Goal: Task Accomplishment & Management: Complete application form

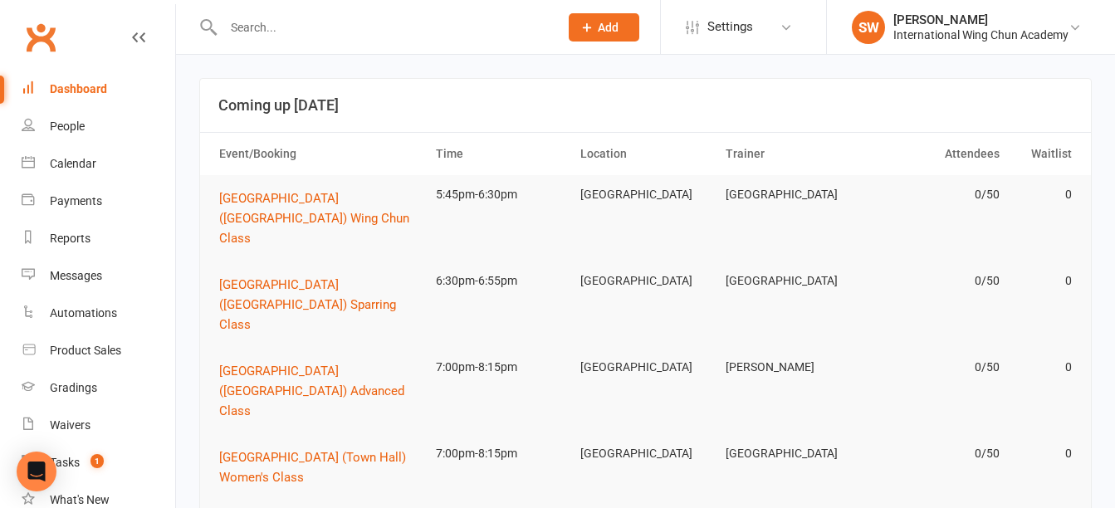
click at [599, 32] on span "Add" at bounding box center [608, 27] width 21 height 13
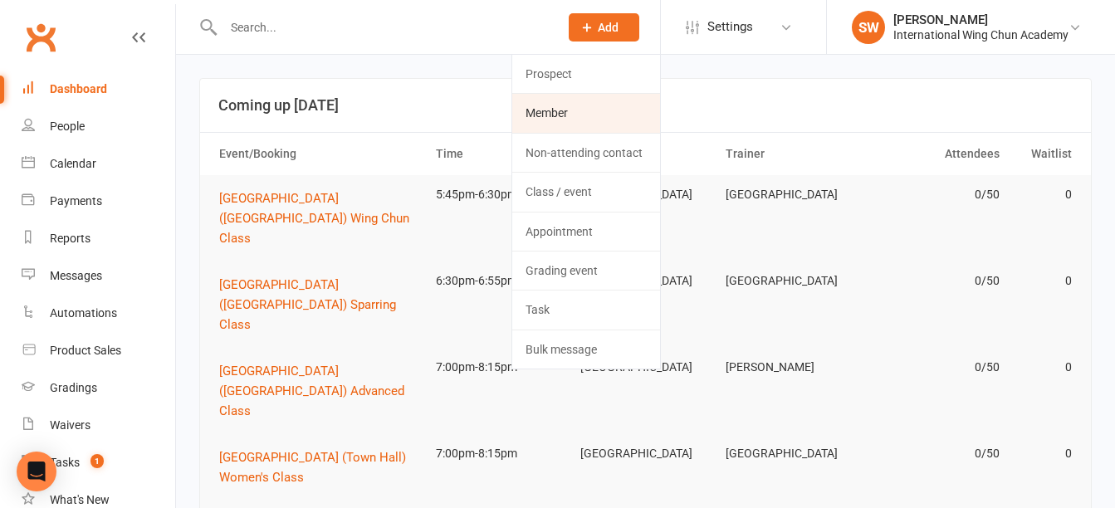
click at [589, 113] on link "Member" at bounding box center [586, 113] width 148 height 38
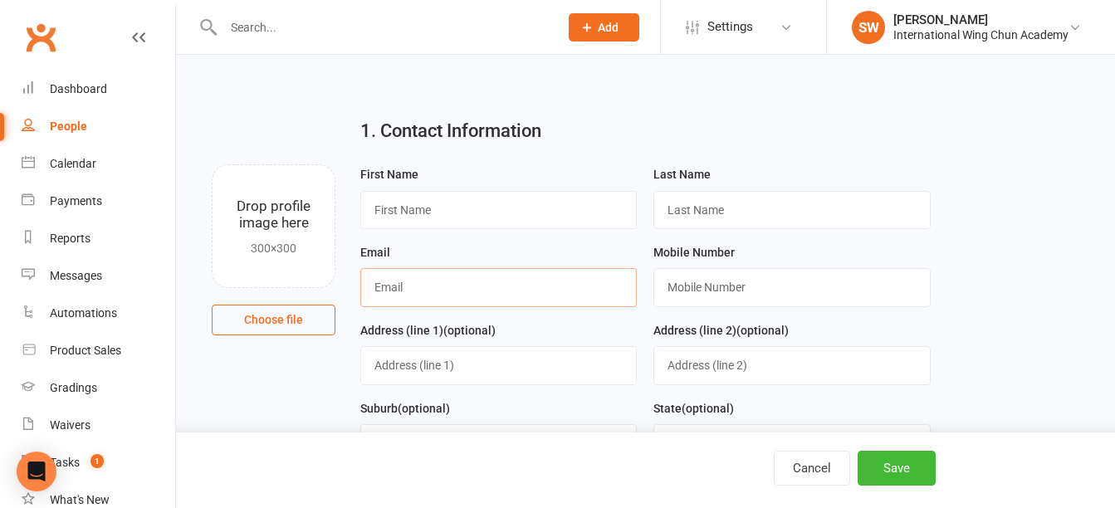
click at [508, 296] on input "text" at bounding box center [498, 287] width 276 height 38
paste input "[EMAIL_ADDRESS][DOMAIN_NAME]"
type input "[EMAIL_ADDRESS][DOMAIN_NAME]"
click at [515, 213] on input "text" at bounding box center [498, 210] width 276 height 38
type input "Paul"
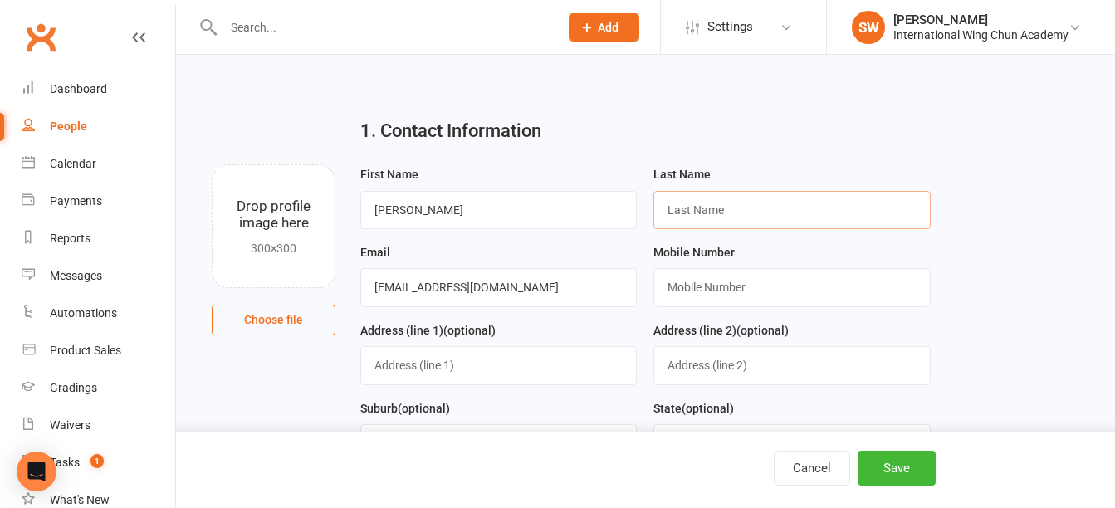
paste input "Moutzouris"
type input "Moutzouris"
click at [700, 296] on input "text" at bounding box center [791, 287] width 276 height 38
paste input "0410 501 876"
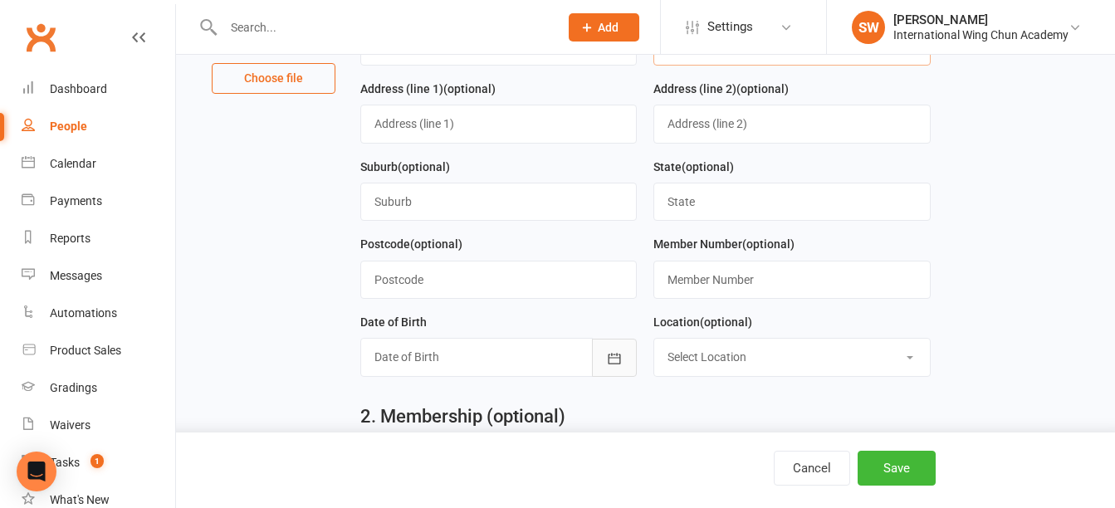
scroll to position [249, 0]
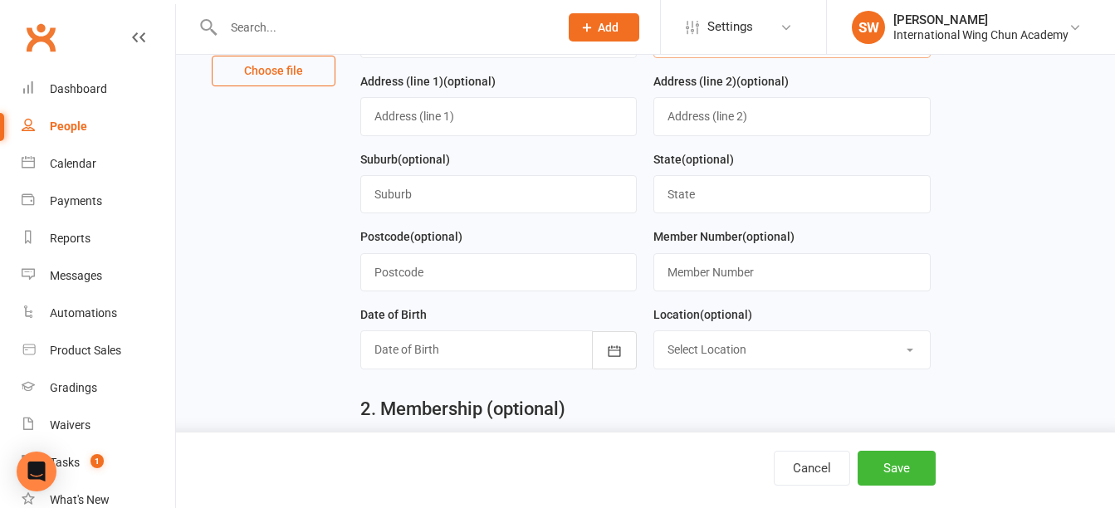
type input "0410 501 876"
click at [721, 204] on input "text" at bounding box center [791, 194] width 276 height 38
type input "NSW"
click at [506, 350] on div at bounding box center [498, 349] width 276 height 38
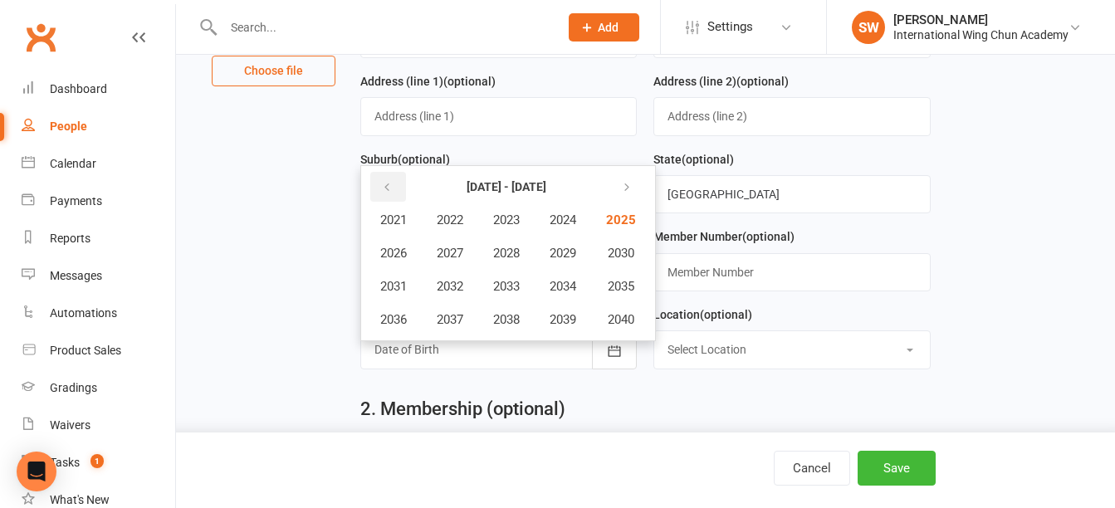
click at [386, 201] on button "button" at bounding box center [388, 187] width 36 height 30
click at [630, 259] on span "1970" at bounding box center [619, 253] width 27 height 15
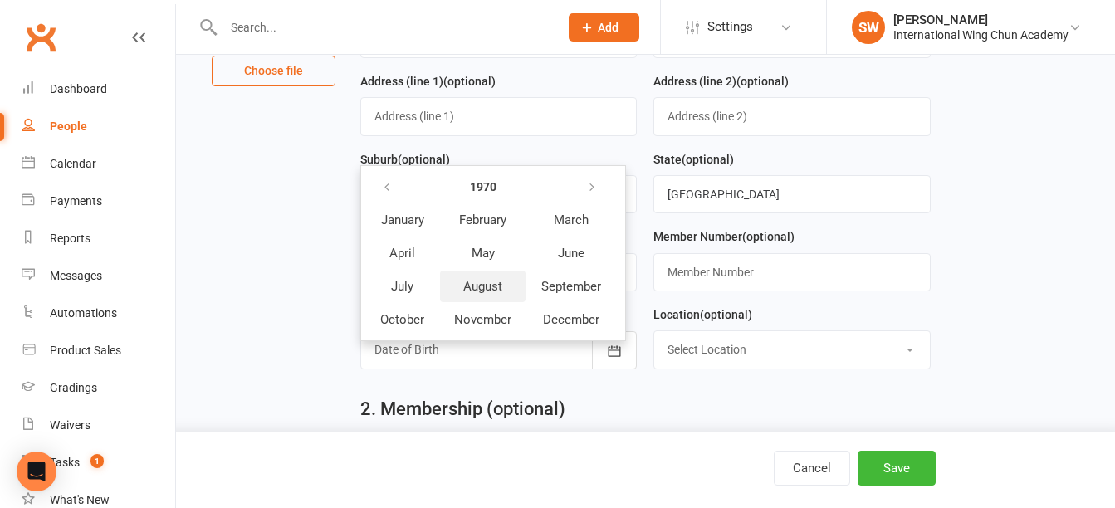
click at [500, 294] on span "August" at bounding box center [482, 286] width 39 height 15
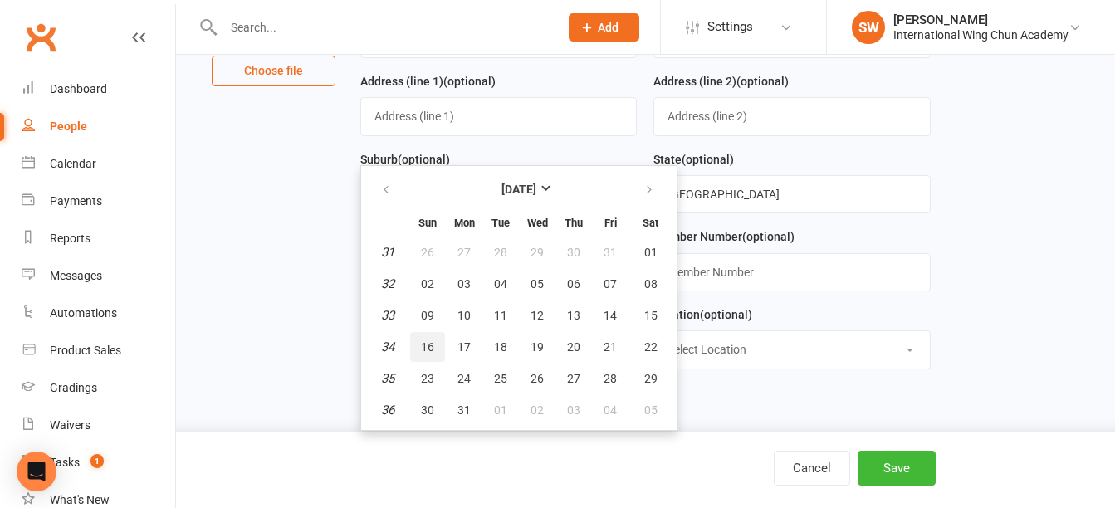
click at [430, 354] on span "16" at bounding box center [427, 346] width 13 height 13
type input "16 Aug 1970"
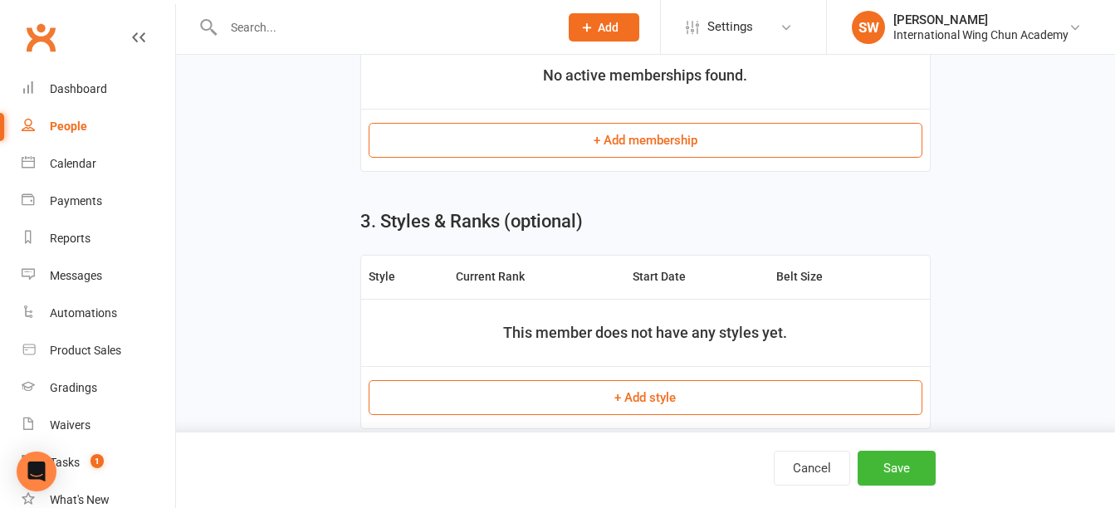
scroll to position [1137, 0]
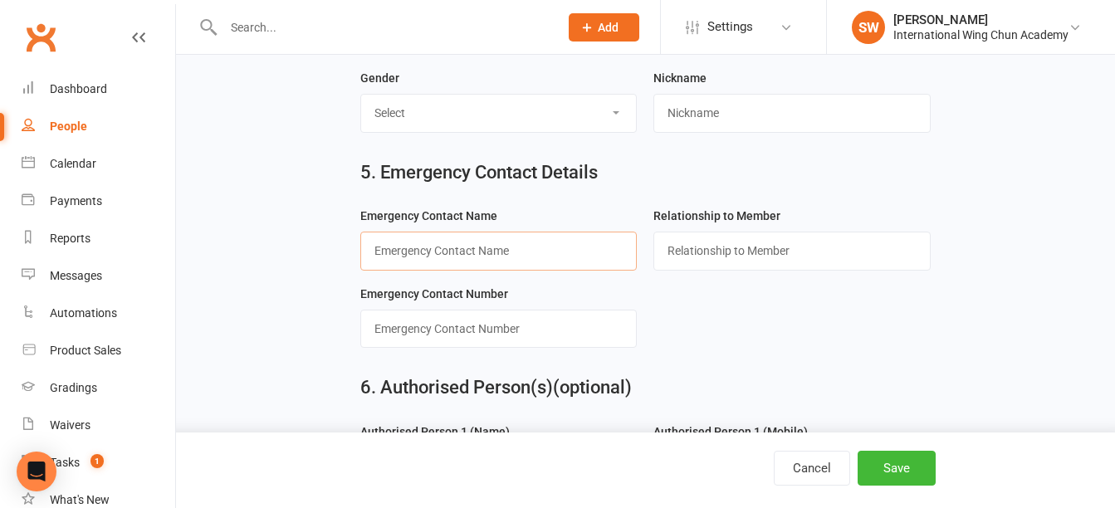
click at [596, 255] on input "text" at bounding box center [498, 251] width 276 height 38
paste input "Ivette Moutzouris"
type input "Ivette Moutzouris"
click at [755, 265] on input "text" at bounding box center [791, 251] width 276 height 38
type input "Spouse"
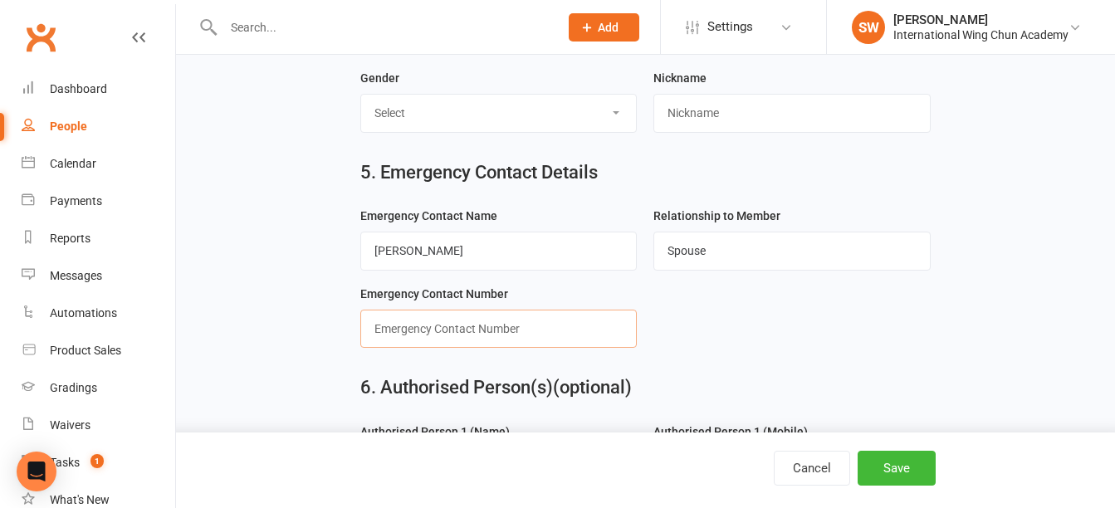
paste input "0403 501 678"
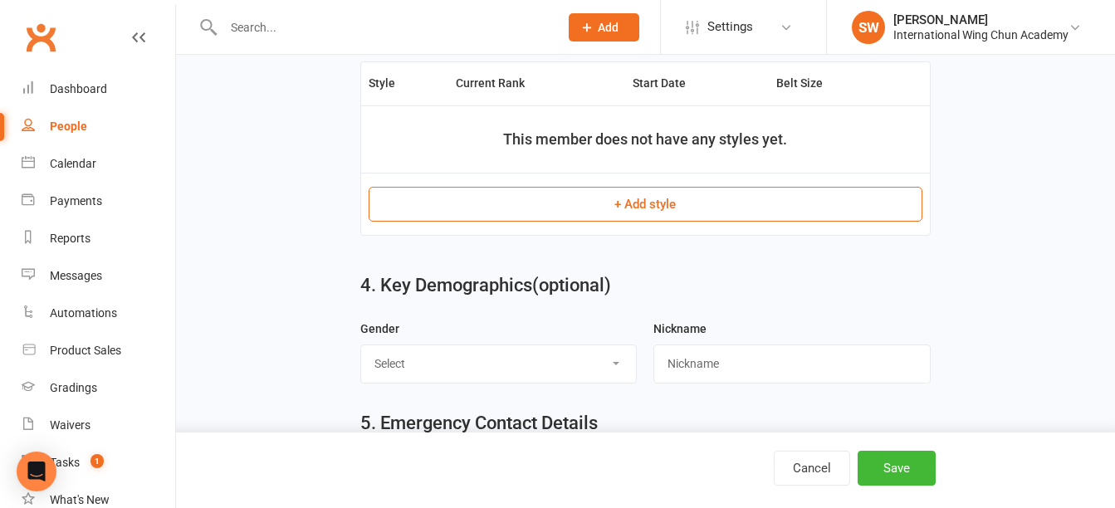
scroll to position [1054, 0]
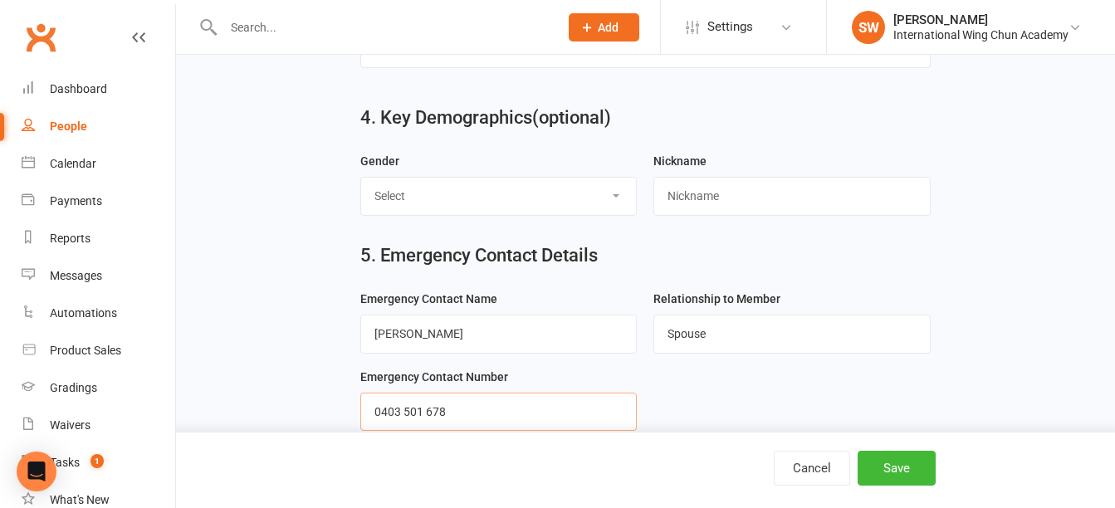
type input "0403 501 678"
click at [494, 203] on select "Select Male Female Not Specified" at bounding box center [498, 196] width 275 height 37
select select "Male"
click at [361, 183] on select "Select Male Female Not Specified" at bounding box center [498, 196] width 275 height 37
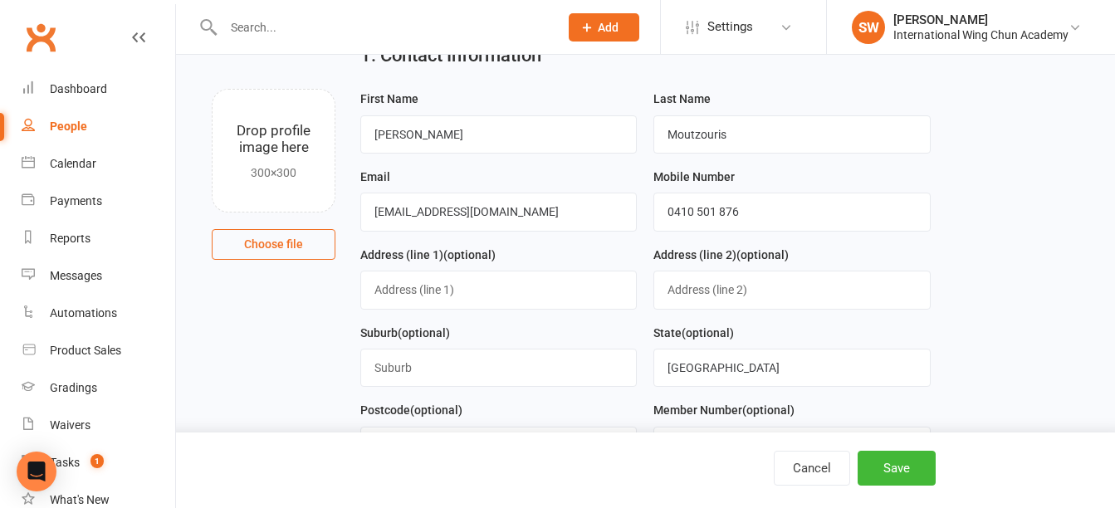
scroll to position [102, 0]
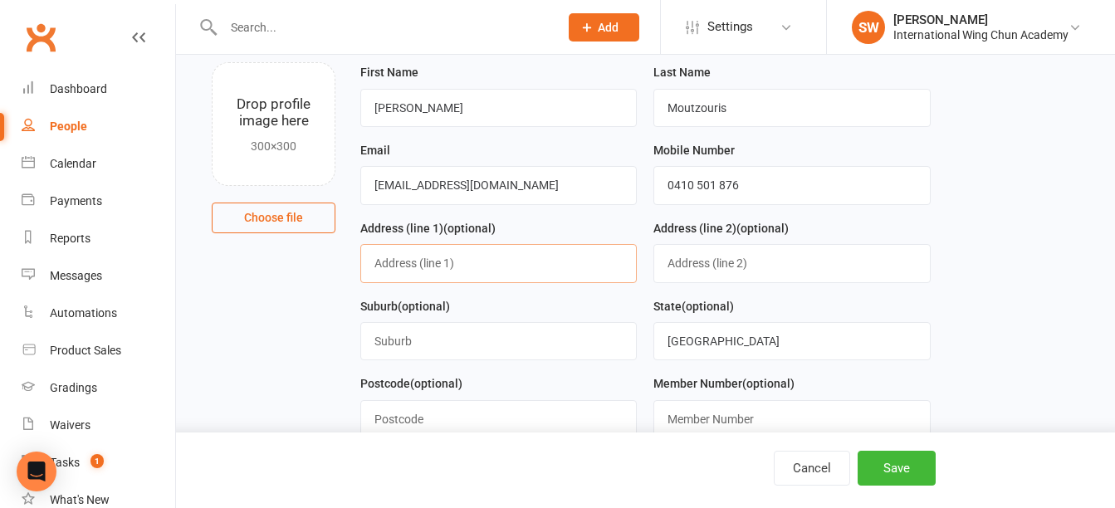
click at [456, 271] on input "text" at bounding box center [498, 263] width 276 height 38
type input "22 Valley View Crs"
type input "North Epping"
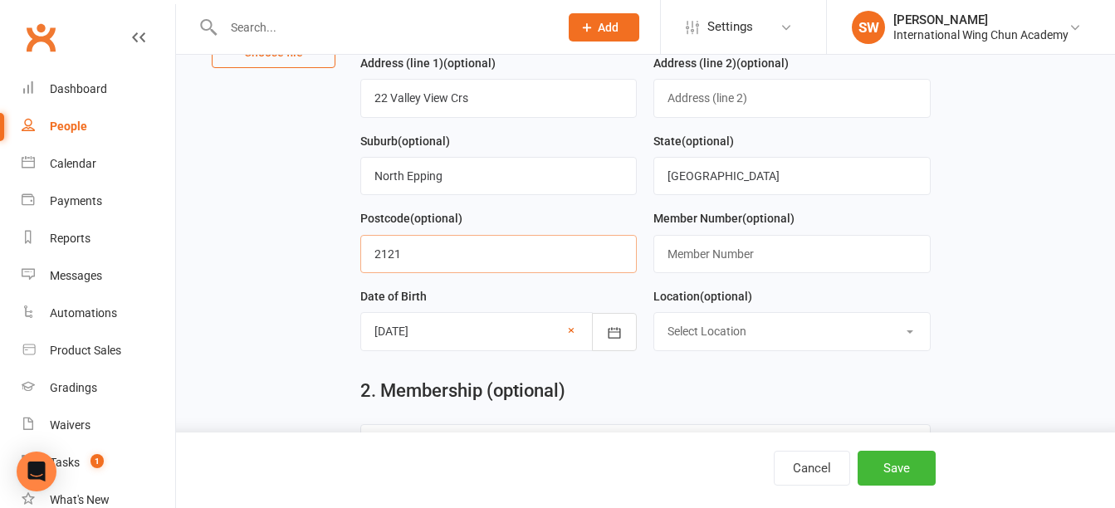
scroll to position [268, 0]
type input "2121"
click at [727, 337] on select "Select Location Burwood Chatswood Epping Liverpool Maroubra Penrith Sydney" at bounding box center [791, 330] width 275 height 37
select select "2"
click at [654, 317] on select "Select Location Burwood Chatswood Epping Liverpool Maroubra Penrith Sydney" at bounding box center [791, 330] width 275 height 37
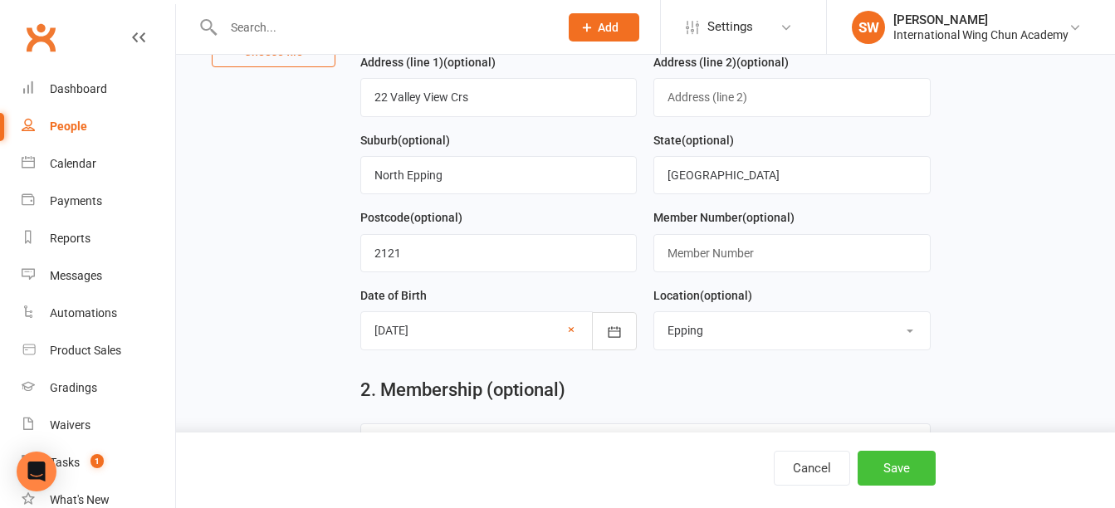
click at [894, 464] on button "Save" at bounding box center [897, 468] width 78 height 35
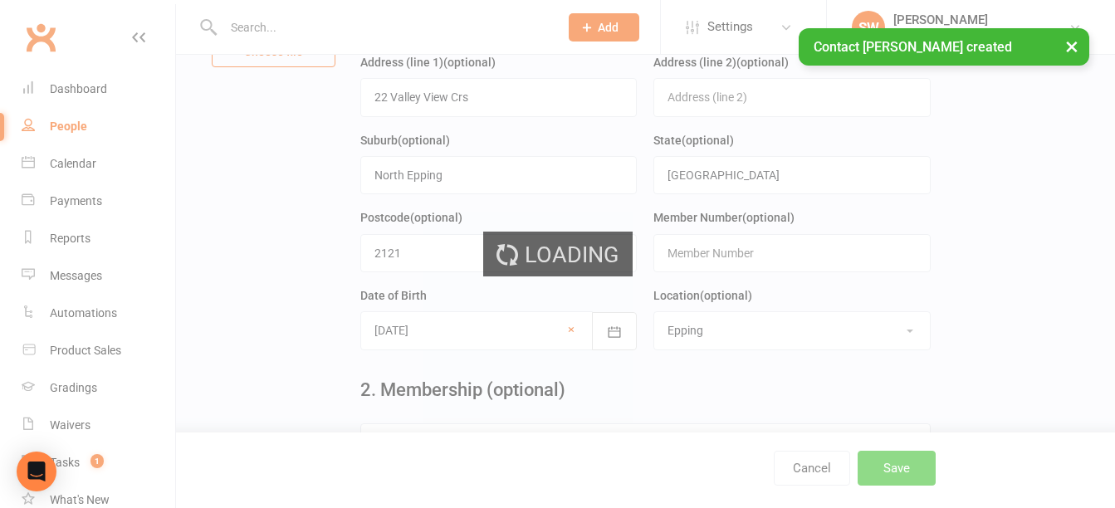
scroll to position [0, 0]
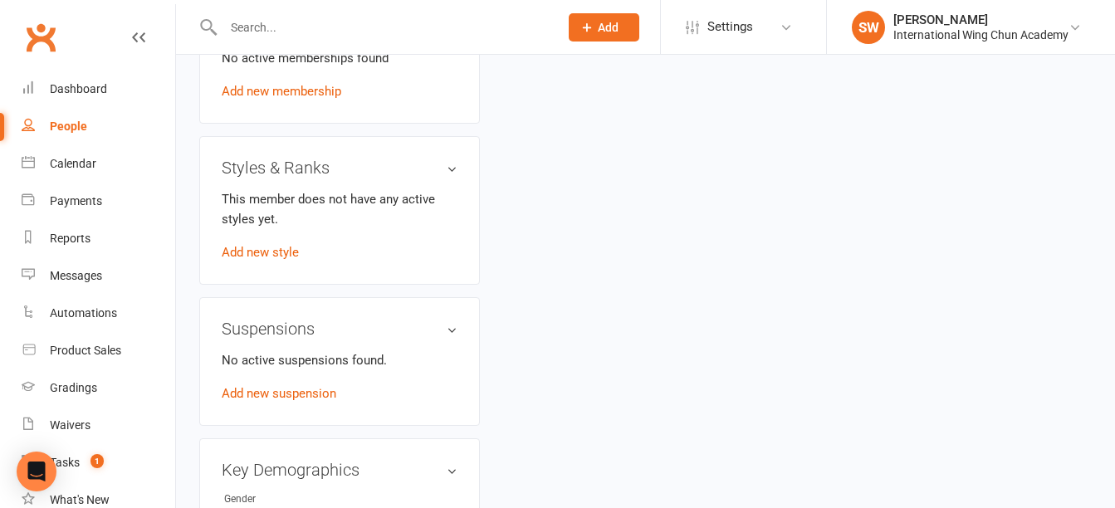
scroll to position [747, 0]
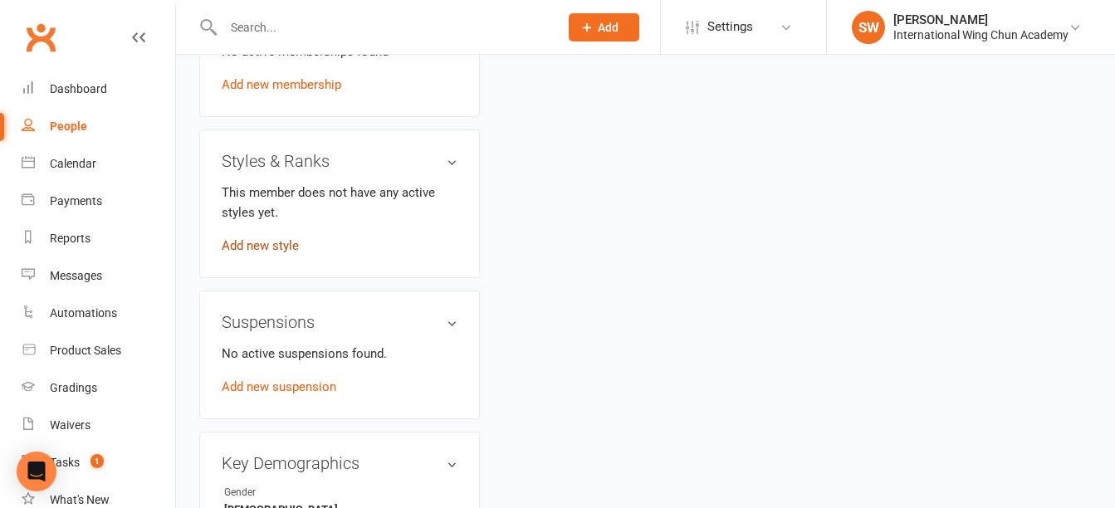
click at [277, 253] on link "Add new style" at bounding box center [260, 245] width 77 height 15
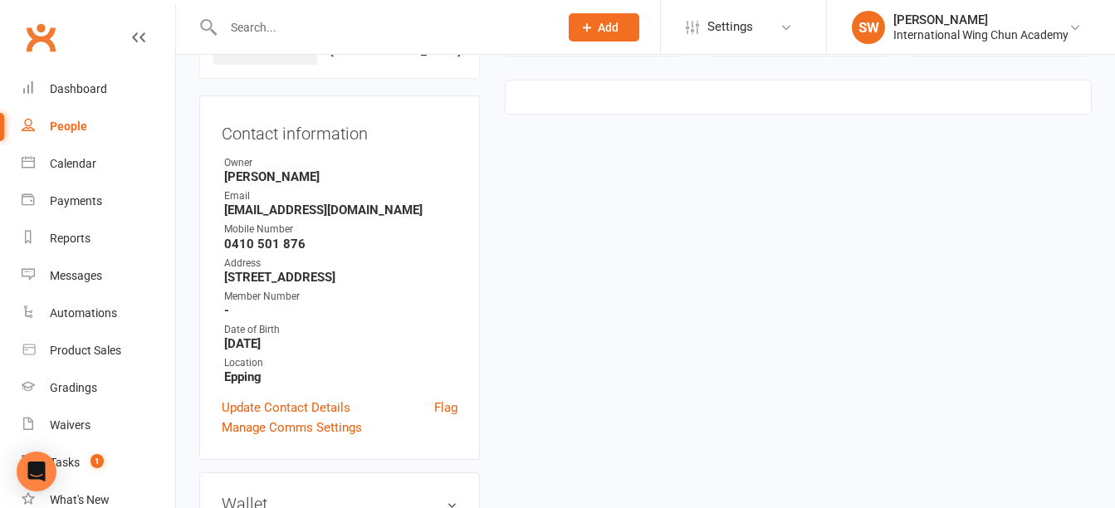
scroll to position [128, 0]
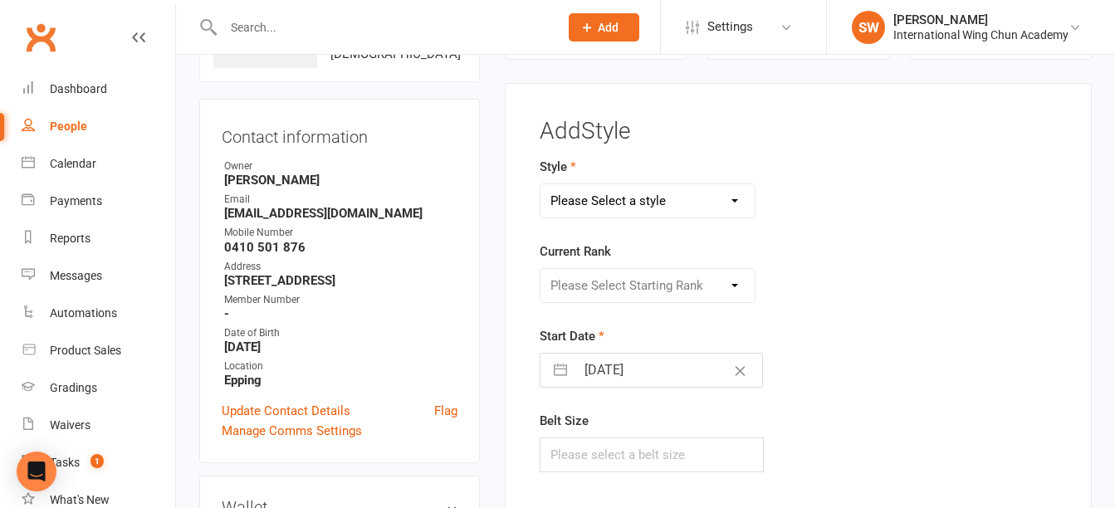
click at [650, 208] on select "Please Select a style Little Dragons Teen Phoenix (Retired) Wing Chun" at bounding box center [647, 200] width 214 height 33
select select "3062"
click at [540, 184] on select "Please Select a style Little Dragons Teen Phoenix (Retired) Wing Chun" at bounding box center [647, 200] width 214 height 33
click at [672, 272] on select "Please Select Starting Rank Grade 1 Grade 2 Grade 3 Grade 4 Pre-Level 1 Level 1…" at bounding box center [647, 285] width 214 height 33
select select "33913"
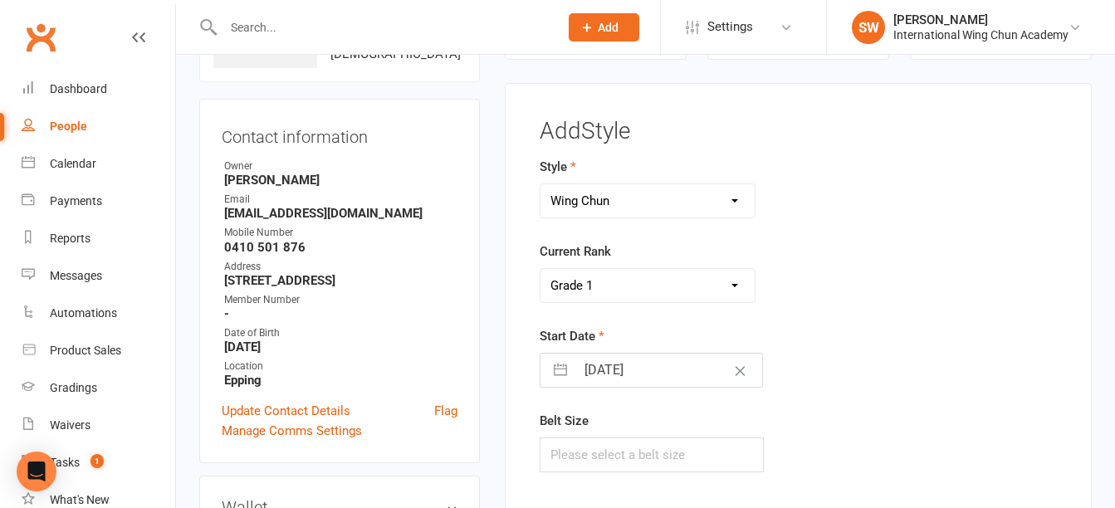
click at [540, 269] on select "Please Select Starting Rank Grade 1 Grade 2 Grade 3 Grade 4 Pre-Level 1 Level 1…" at bounding box center [647, 285] width 214 height 33
click at [623, 377] on input "17 Sep 2025" at bounding box center [668, 370] width 187 height 33
select select "7"
select select "2025"
select select "8"
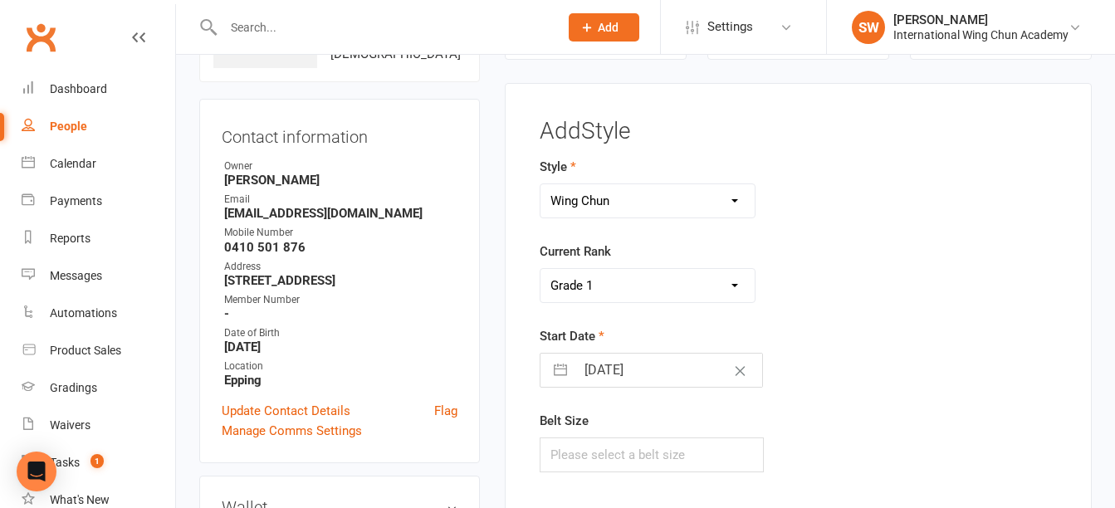
select select "2025"
select select "9"
select select "2025"
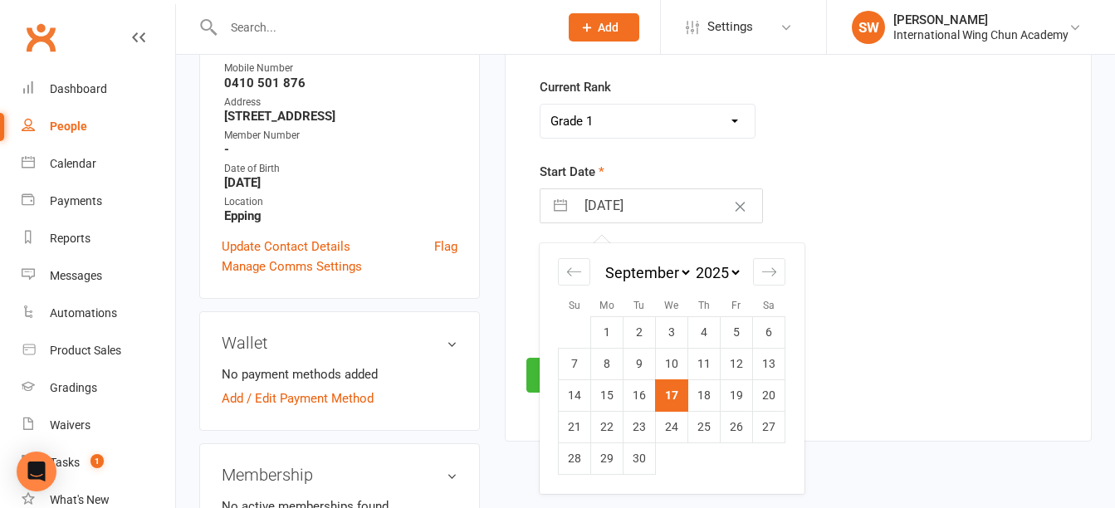
scroll to position [294, 0]
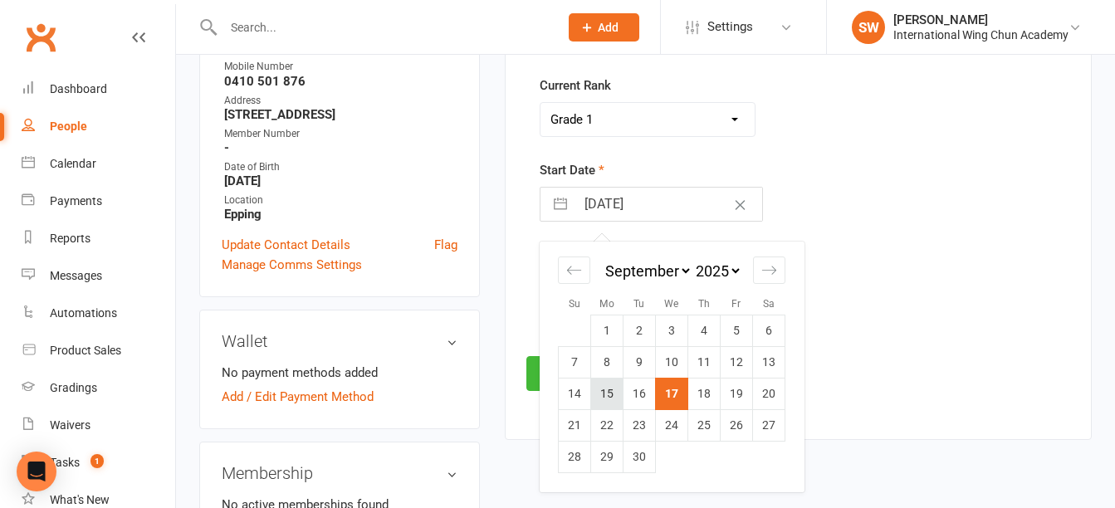
click at [611, 389] on td "15" at bounding box center [607, 395] width 32 height 32
type input "15 Sep 2025"
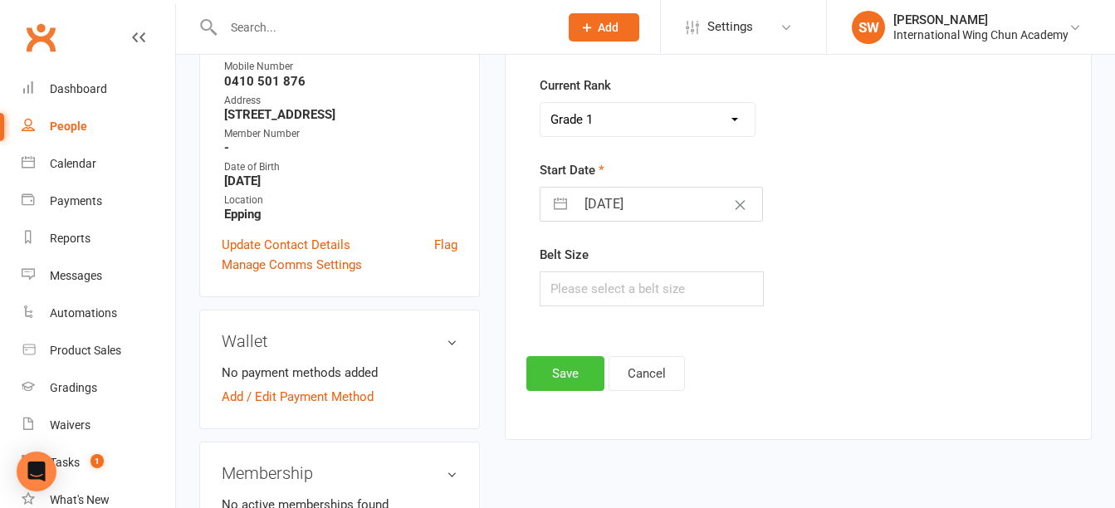
click at [572, 379] on button "Save" at bounding box center [565, 373] width 78 height 35
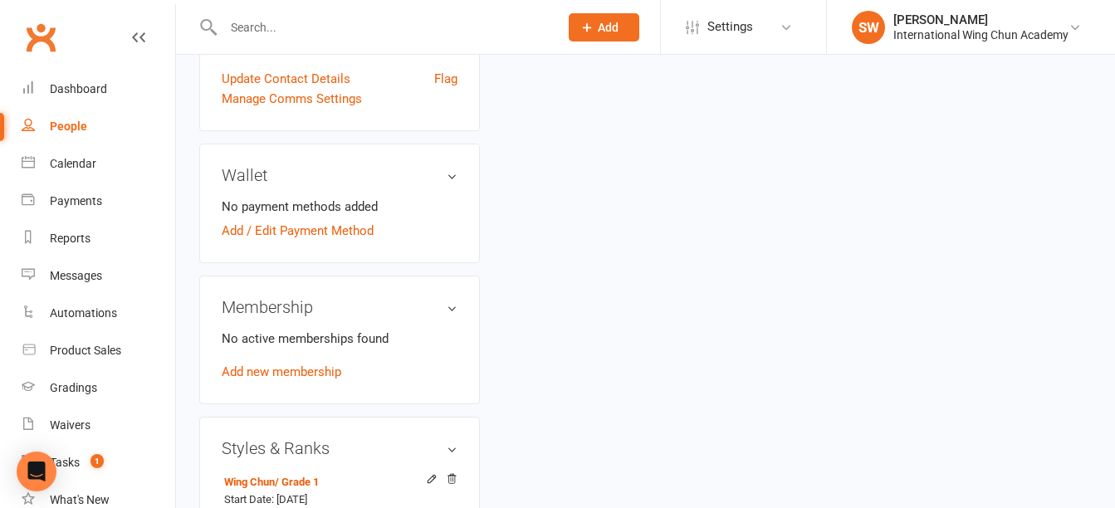
scroll to position [128, 0]
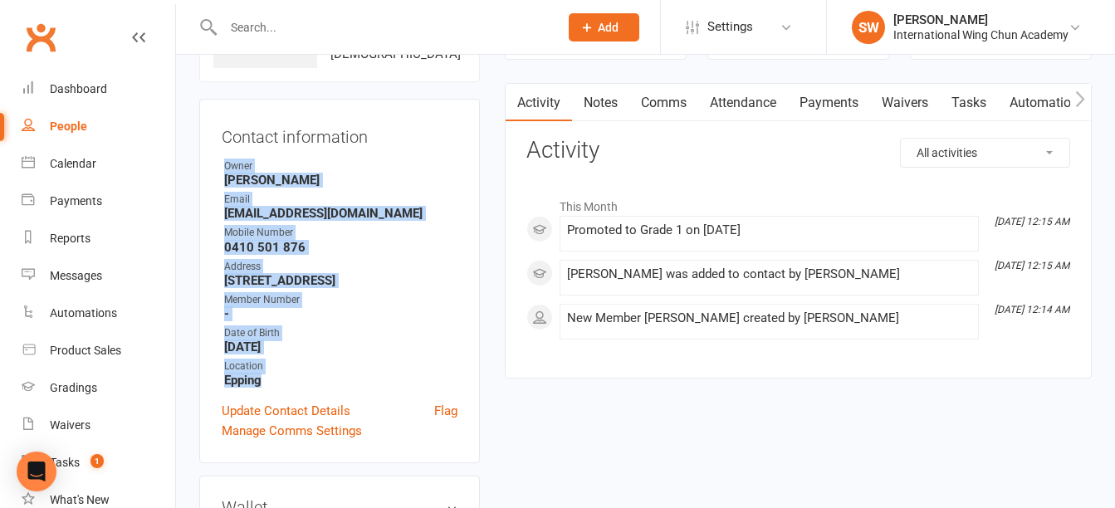
drag, startPoint x: 295, startPoint y: 413, endPoint x: 382, endPoint y: 124, distance: 302.5
click at [382, 124] on div "Contact information Owner Simon Wong Email paulm1608@gmail.com Mobile Number 04…" at bounding box center [339, 281] width 281 height 364
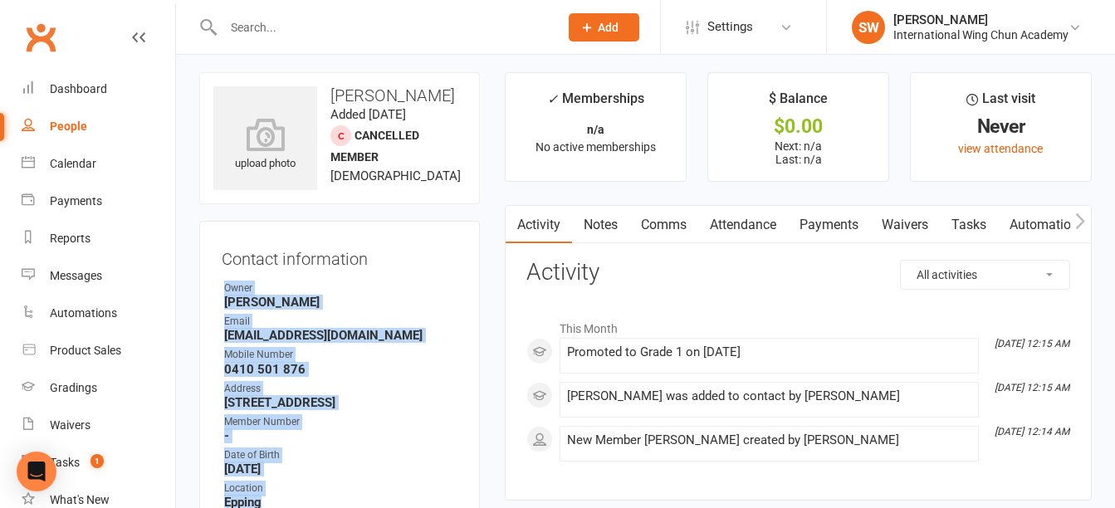
scroll to position [0, 0]
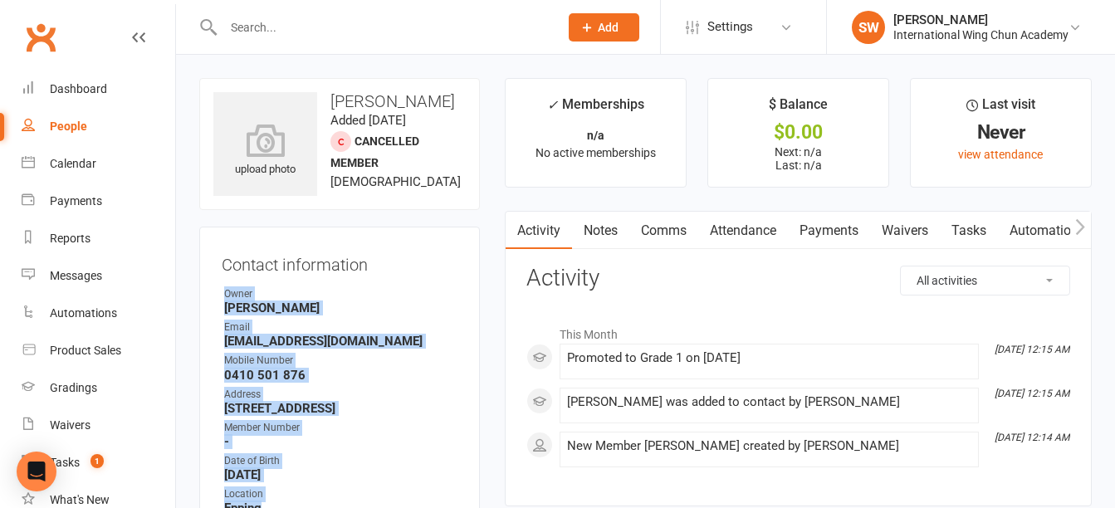
click at [416, 302] on div "Owner" at bounding box center [340, 294] width 233 height 16
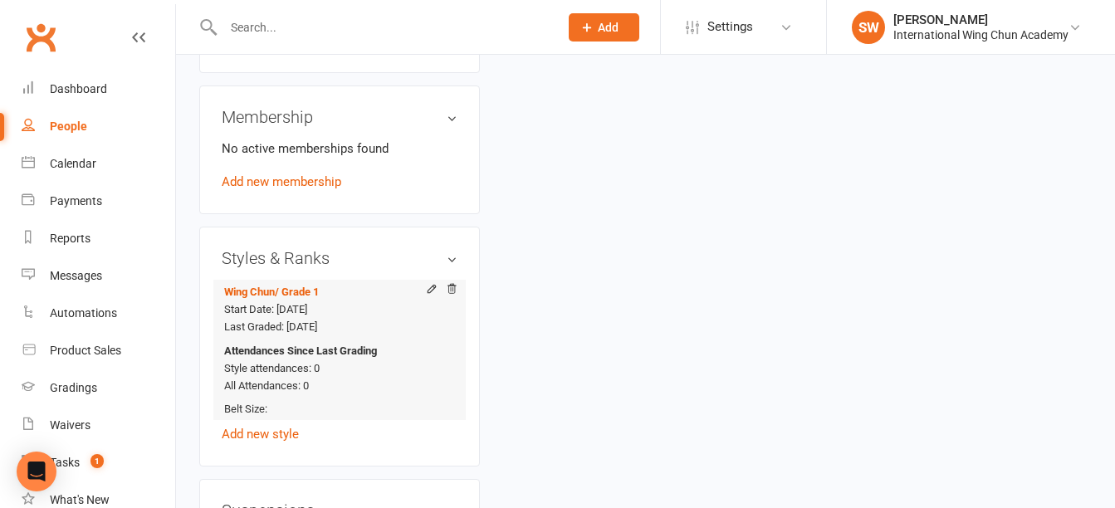
scroll to position [664, 0]
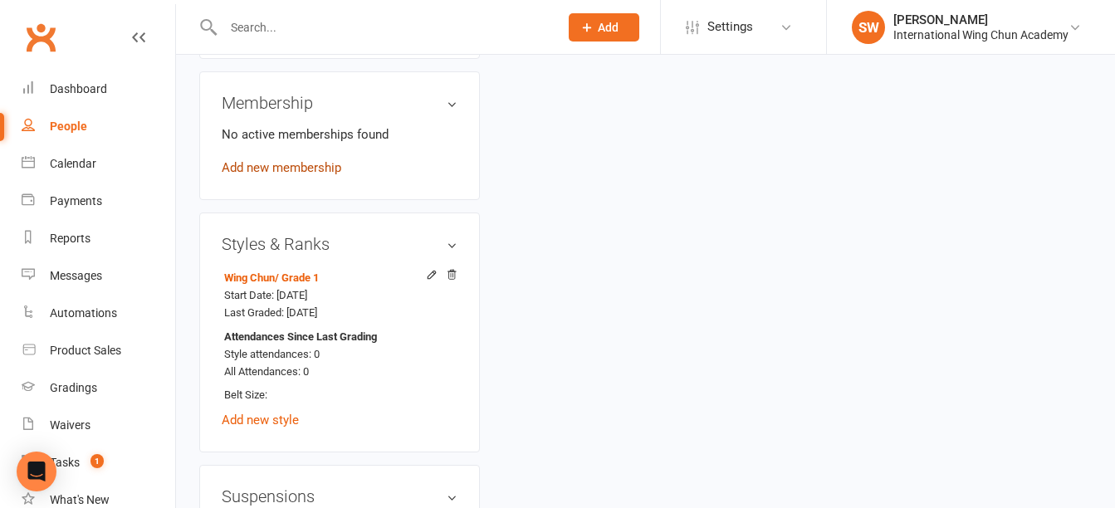
click at [306, 175] on link "Add new membership" at bounding box center [282, 167] width 120 height 15
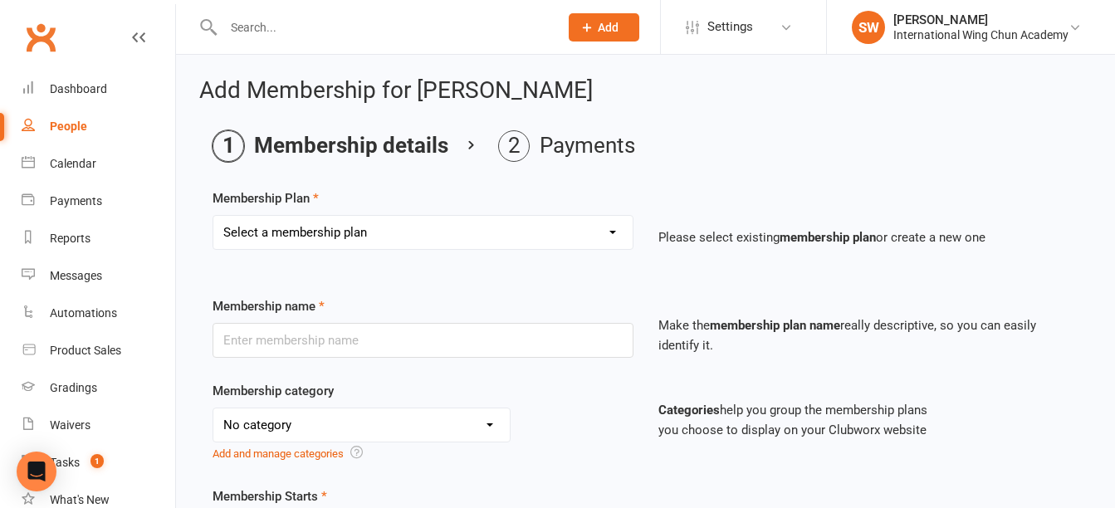
click at [620, 227] on select "Select a membership plan Sydney City - Basic Membership (3 mo. Minimum Term) Sy…" at bounding box center [422, 232] width 419 height 33
select select "62"
click at [213, 216] on select "Select a membership plan Sydney City - Basic Membership (3 mo. Minimum Term) Sy…" at bounding box center [422, 232] width 419 height 33
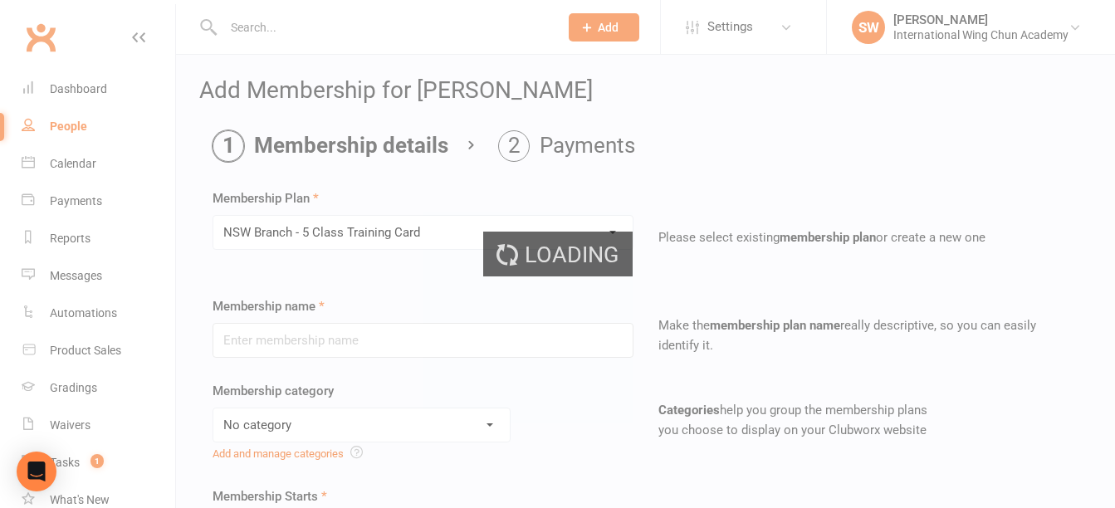
type input "NSW Branch - 5 Class Training Card"
select select "25"
type input "6"
select select "2"
type input "5"
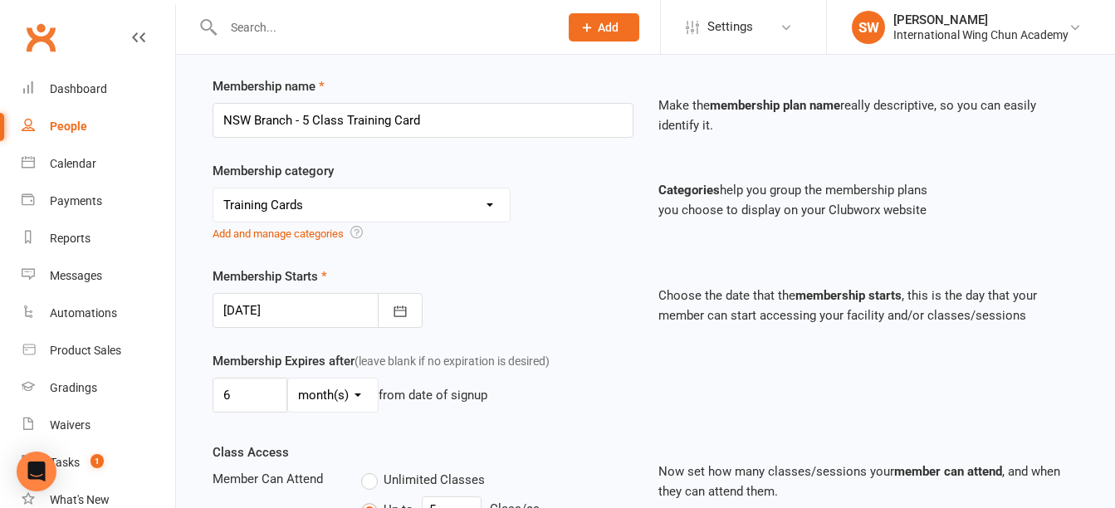
scroll to position [249, 0]
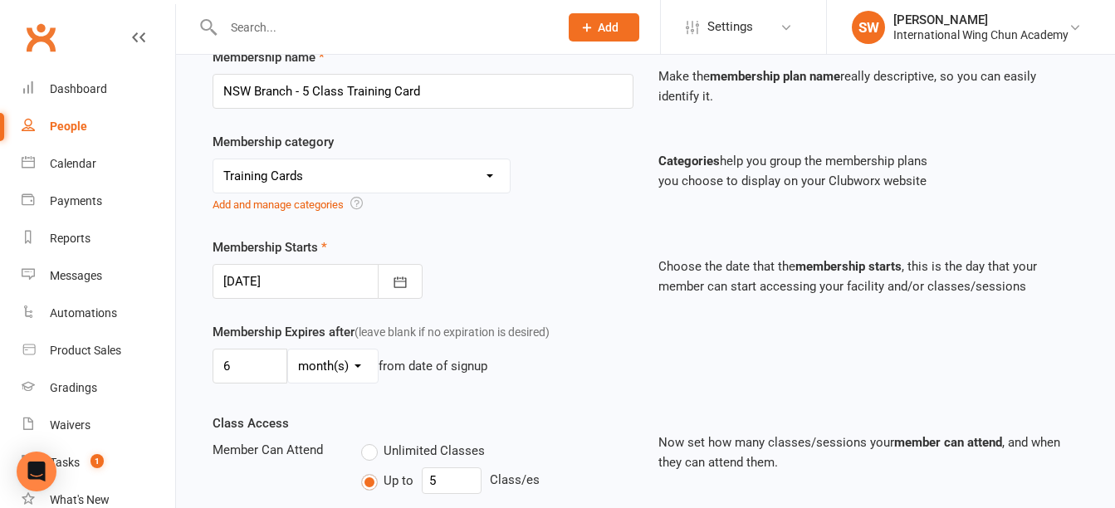
click at [309, 285] on div at bounding box center [318, 281] width 210 height 35
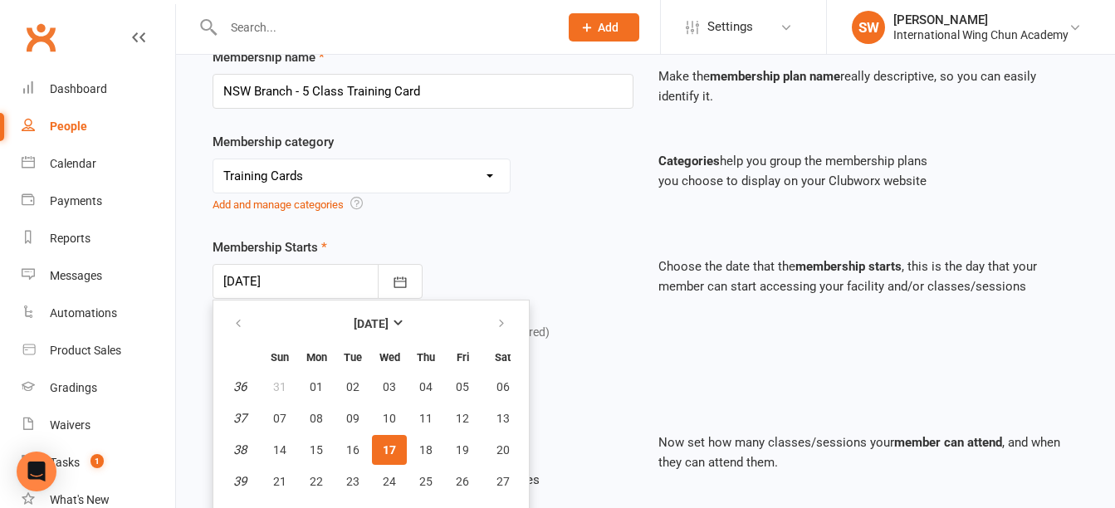
scroll to position [302, 0]
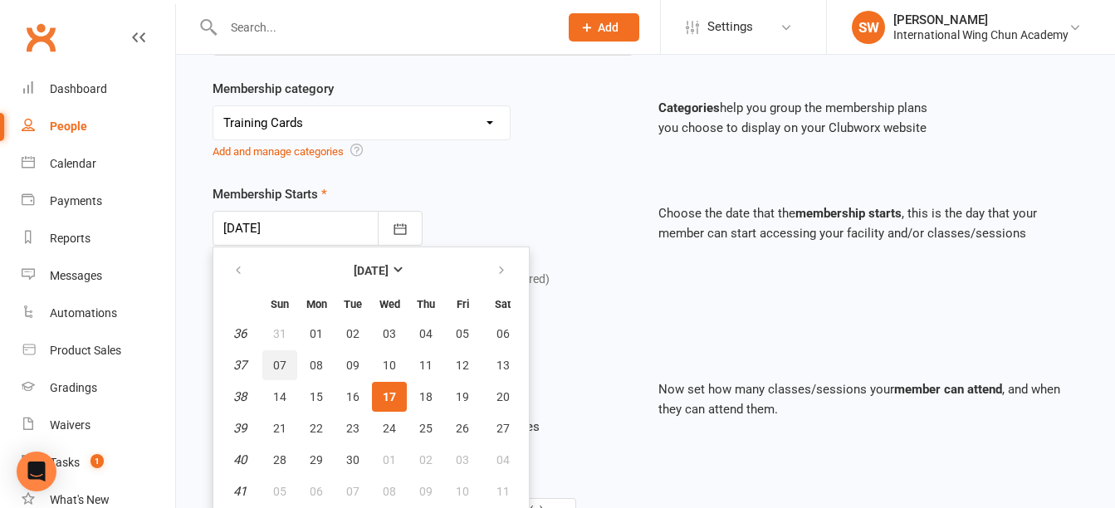
click at [271, 361] on button "07" at bounding box center [279, 365] width 35 height 30
type input "07 Sep 2025"
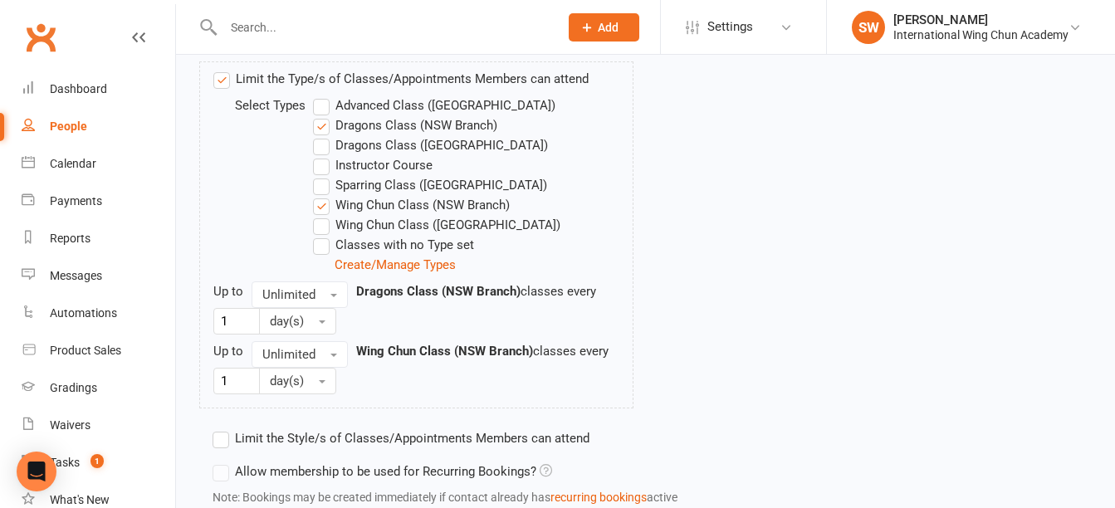
scroll to position [973, 0]
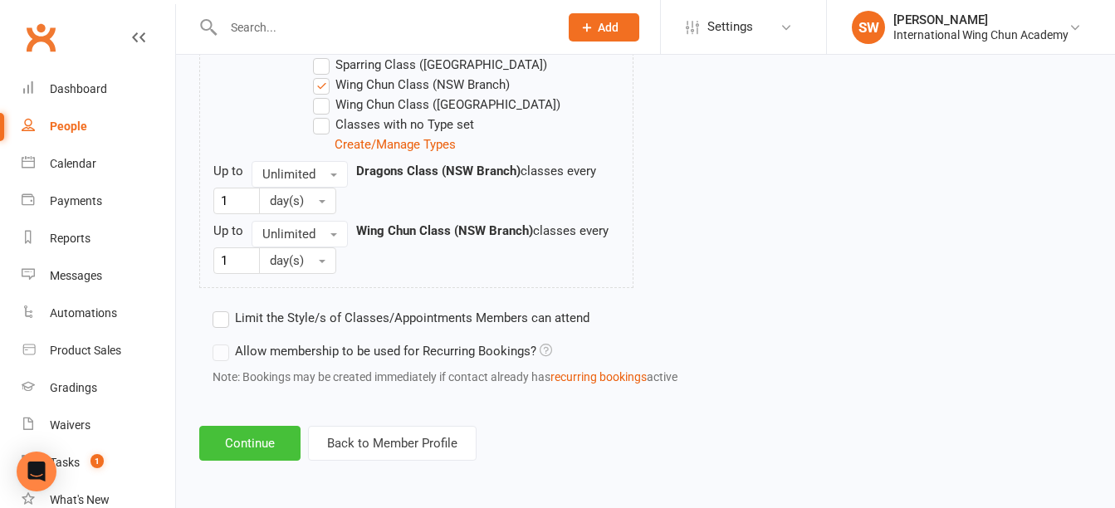
click at [240, 436] on button "Continue" at bounding box center [249, 443] width 101 height 35
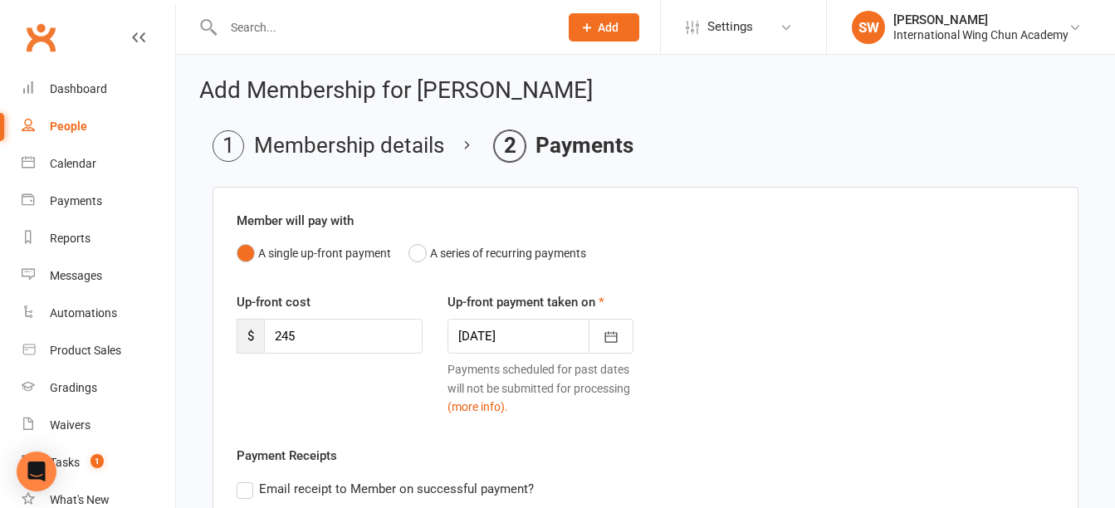
scroll to position [415, 0]
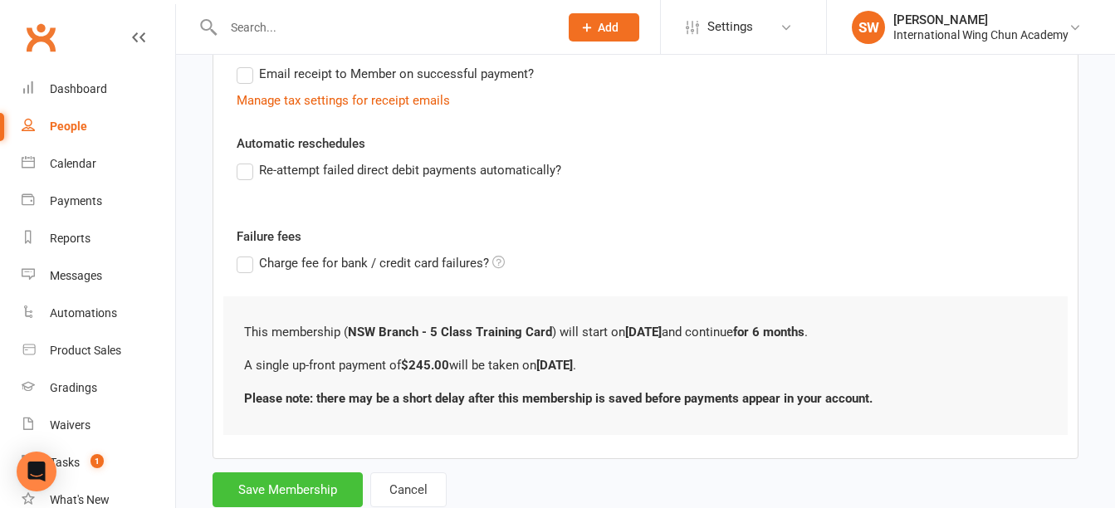
click at [329, 483] on button "Save Membership" at bounding box center [288, 489] width 150 height 35
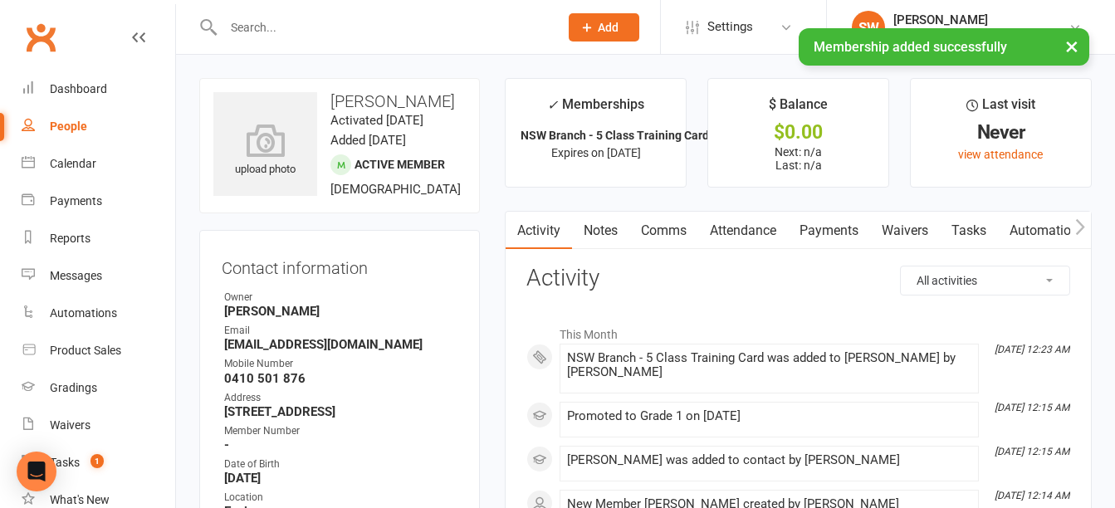
click at [827, 219] on link "Payments" at bounding box center [829, 231] width 82 height 38
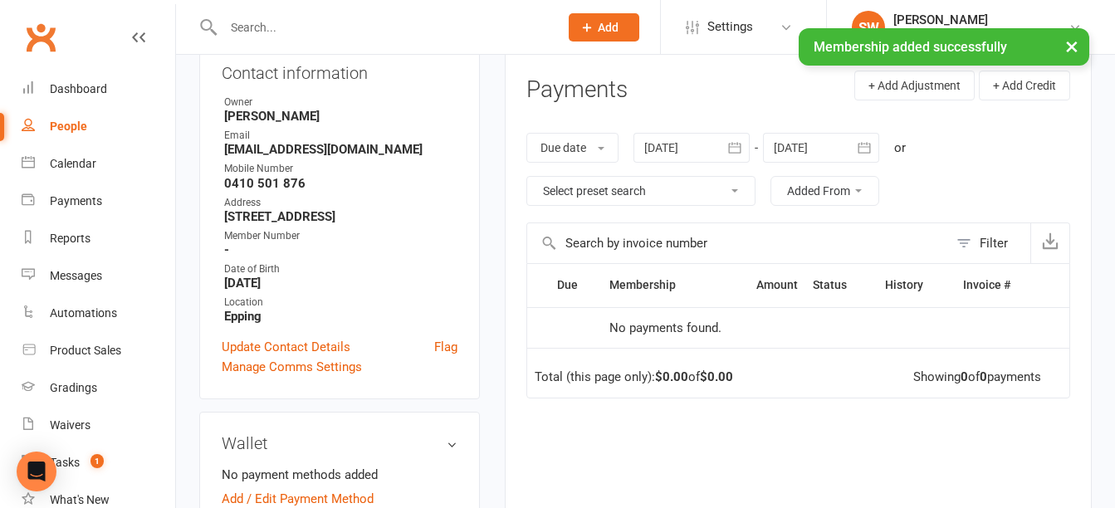
scroll to position [332, 0]
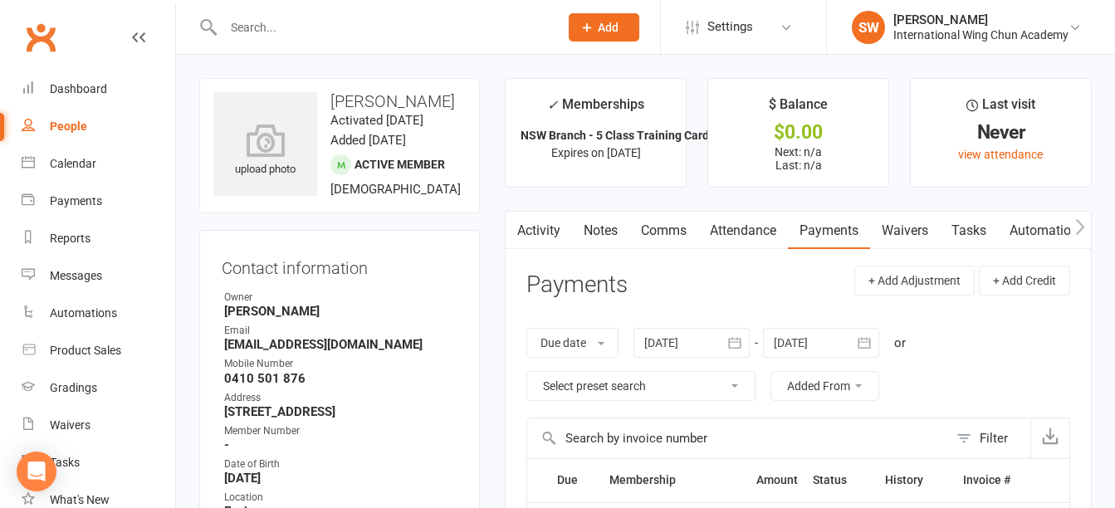
scroll to position [332, 0]
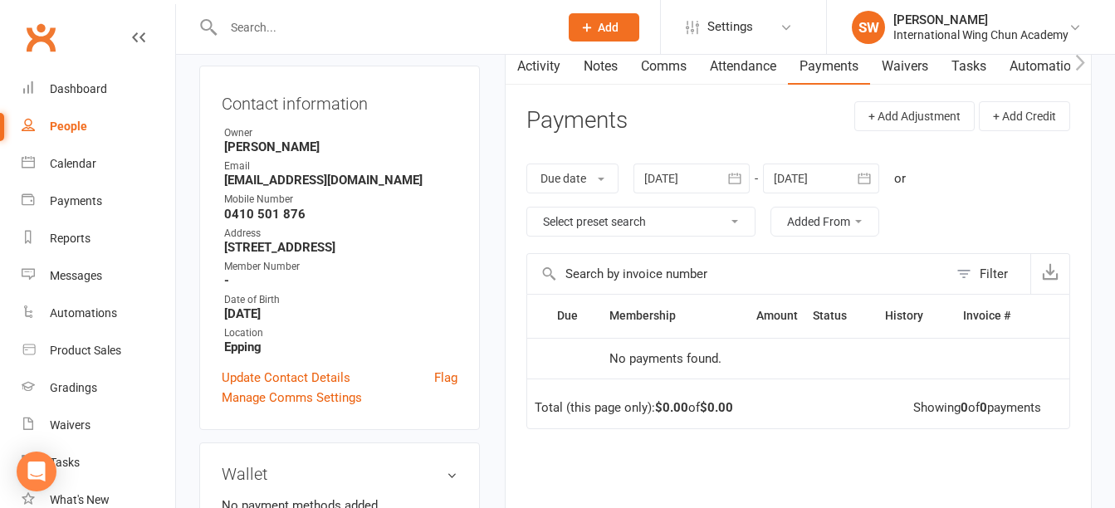
scroll to position [166, 0]
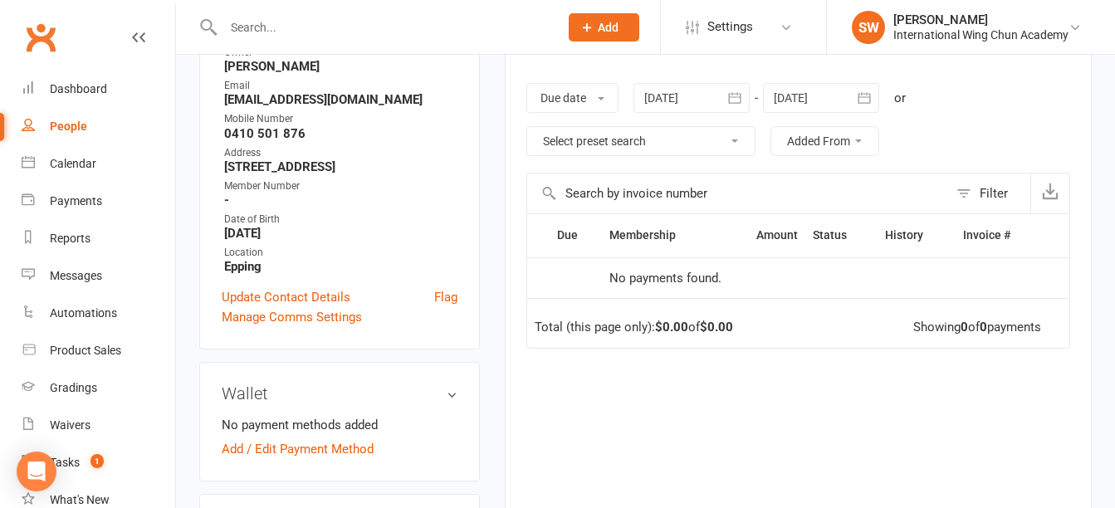
scroll to position [166, 0]
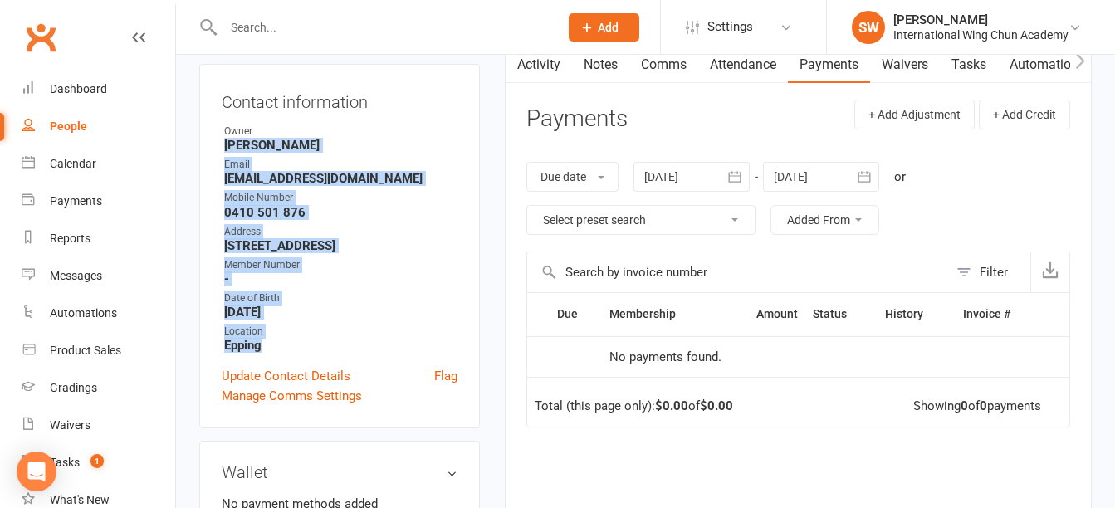
drag, startPoint x: 294, startPoint y: 404, endPoint x: 312, endPoint y: 154, distance: 250.5
click at [312, 154] on div "Contact information Owner Simon Wong Email paulm1608@gmail.com Mobile Number 04…" at bounding box center [339, 246] width 281 height 364
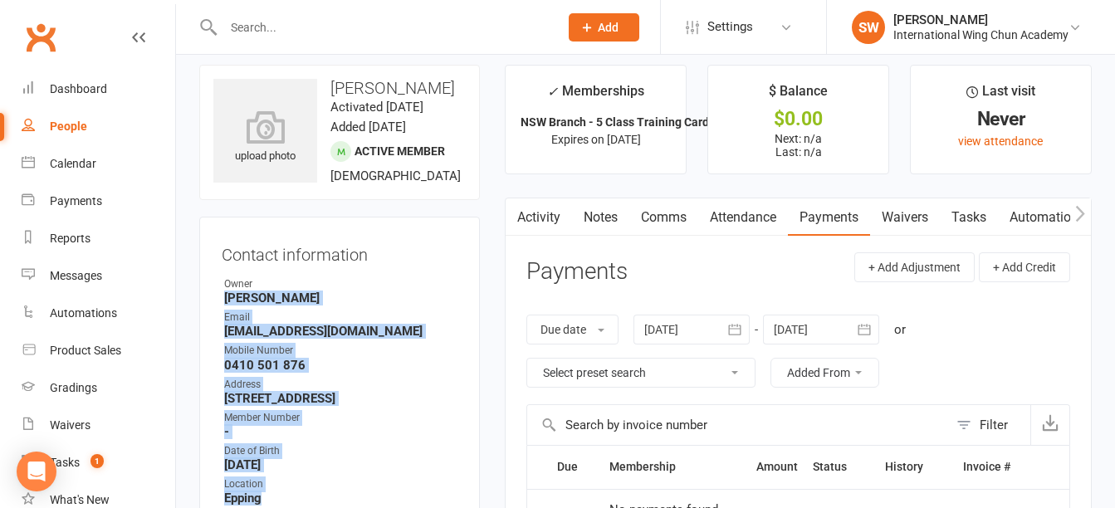
scroll to position [0, 0]
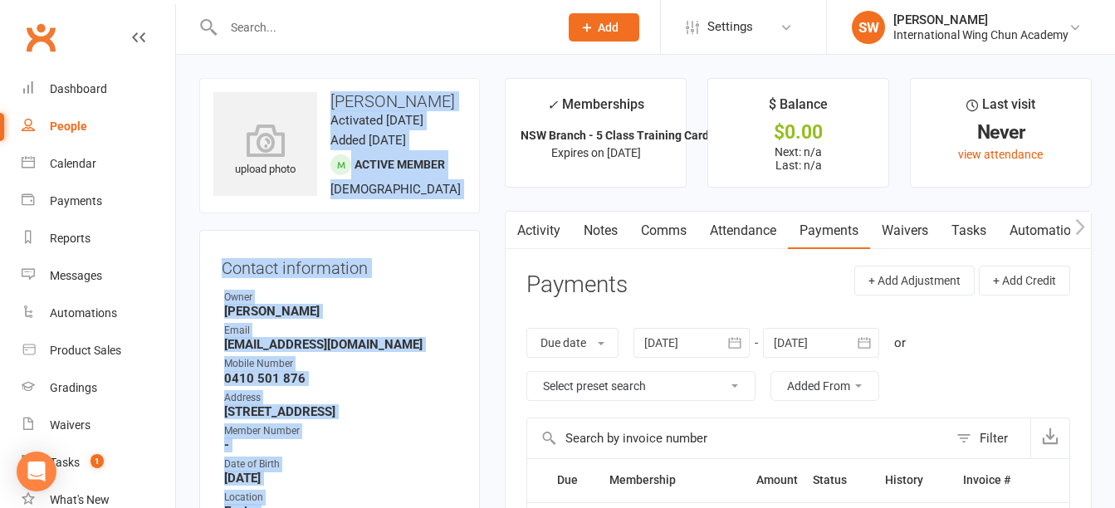
click at [334, 96] on h3 "[PERSON_NAME]" at bounding box center [339, 101] width 252 height 18
copy contact-information "Paul Moutzouris Activated 17 September, 2025 Added 17 September, 2025 Active me…"
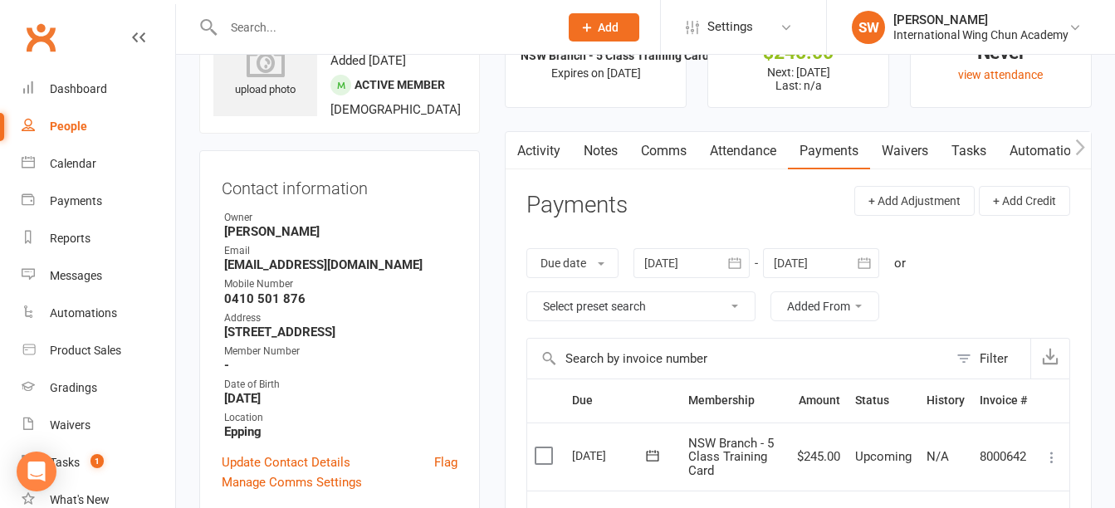
scroll to position [249, 0]
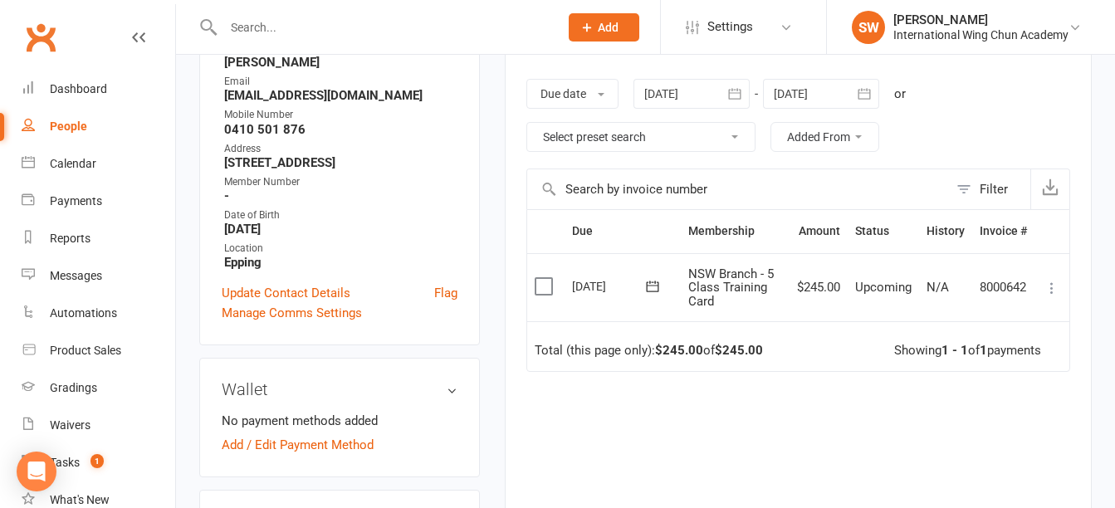
click at [1051, 292] on icon at bounding box center [1051, 288] width 17 height 17
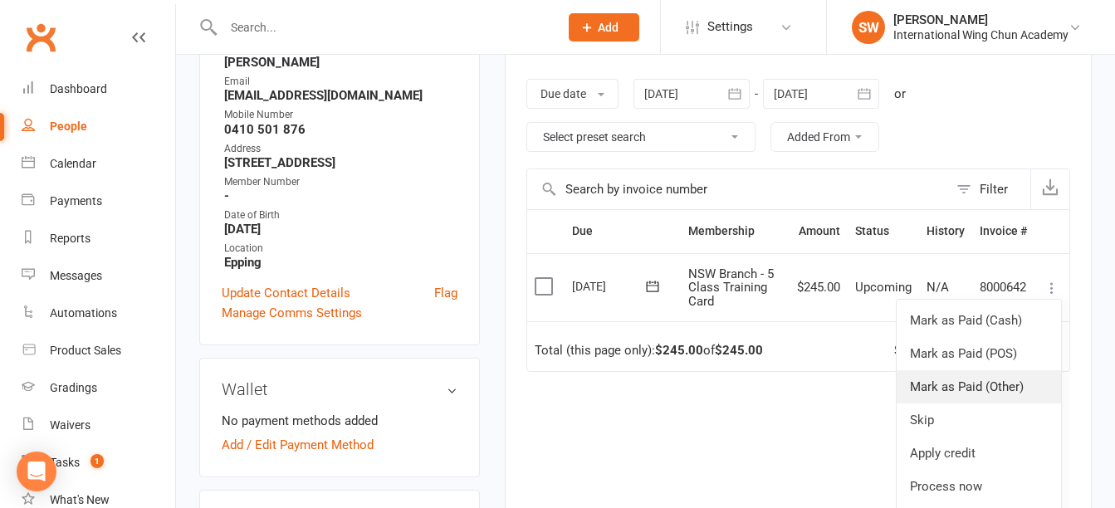
click at [1009, 385] on link "Mark as Paid (Other)" at bounding box center [979, 386] width 164 height 33
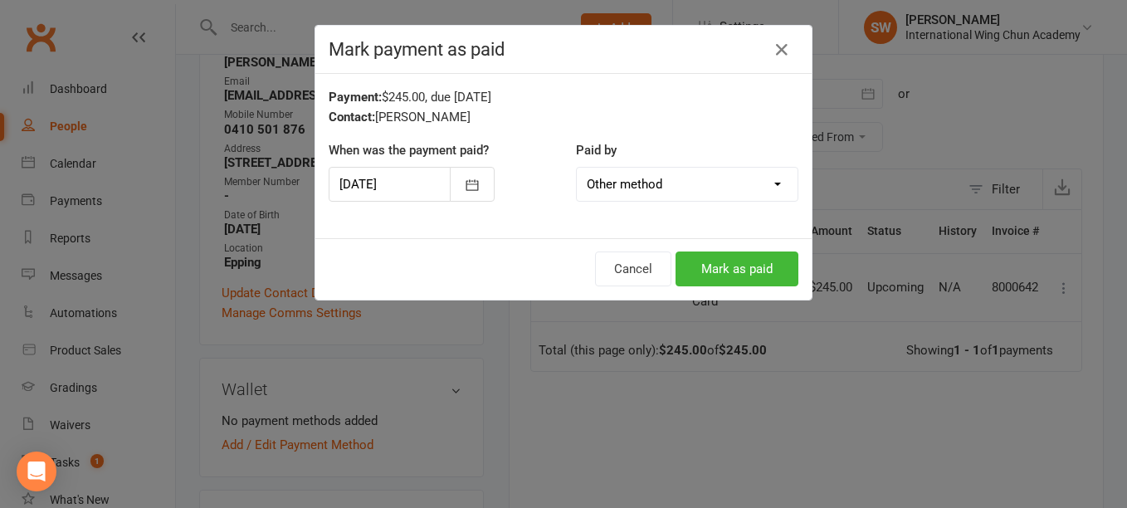
click at [379, 184] on div at bounding box center [412, 184] width 166 height 35
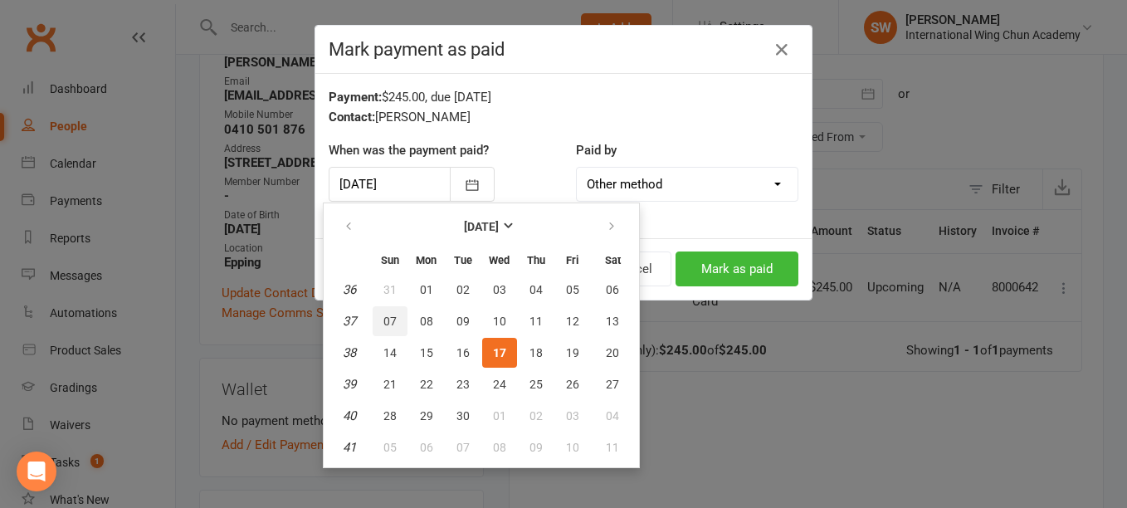
click at [395, 324] on span "07" at bounding box center [390, 321] width 13 height 13
type input "07 Sep 2025"
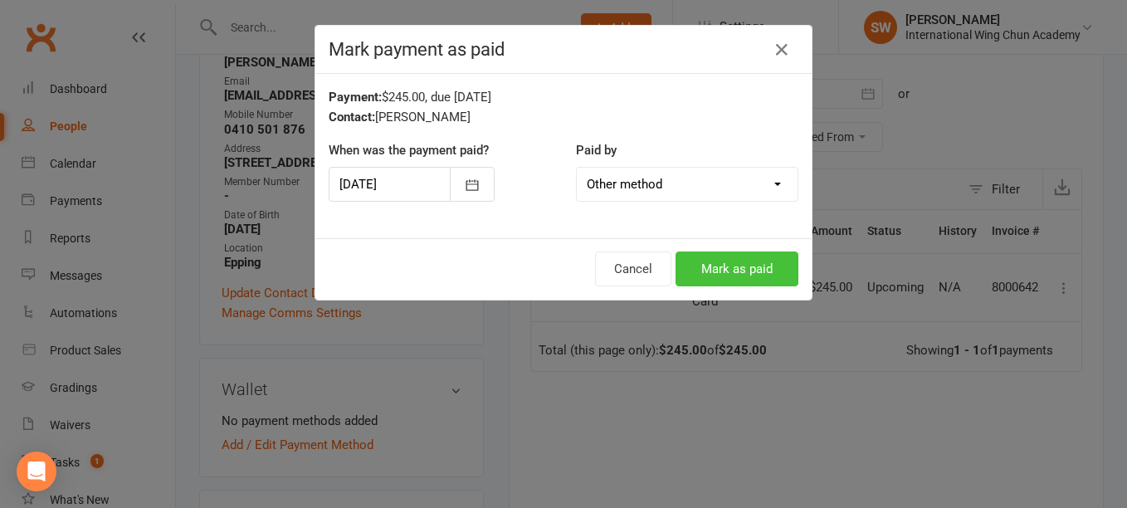
click at [770, 274] on button "Mark as paid" at bounding box center [737, 269] width 123 height 35
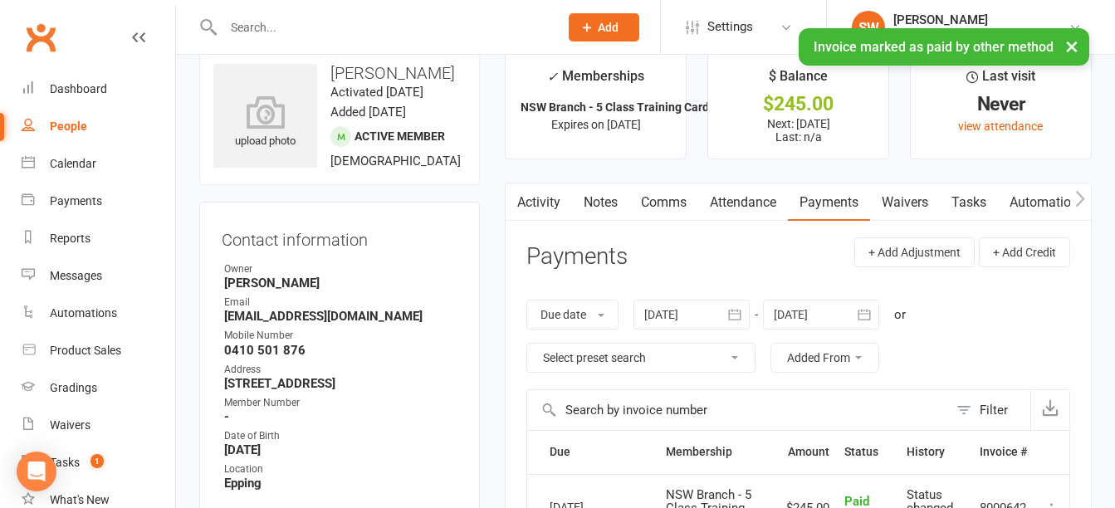
scroll to position [0, 0]
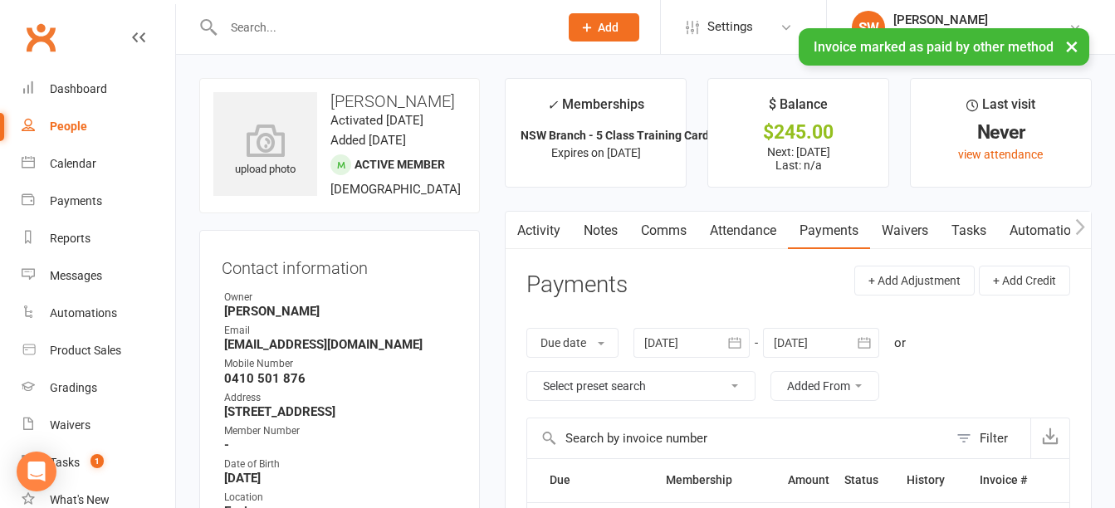
click at [599, 237] on link "Notes" at bounding box center [600, 231] width 57 height 38
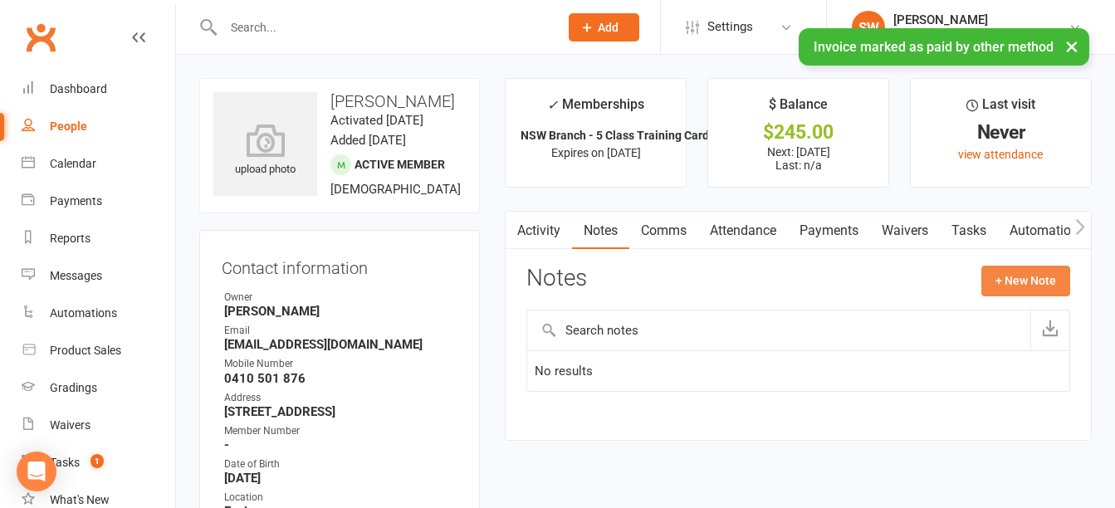
click at [1010, 281] on button "+ New Note" at bounding box center [1025, 281] width 89 height 30
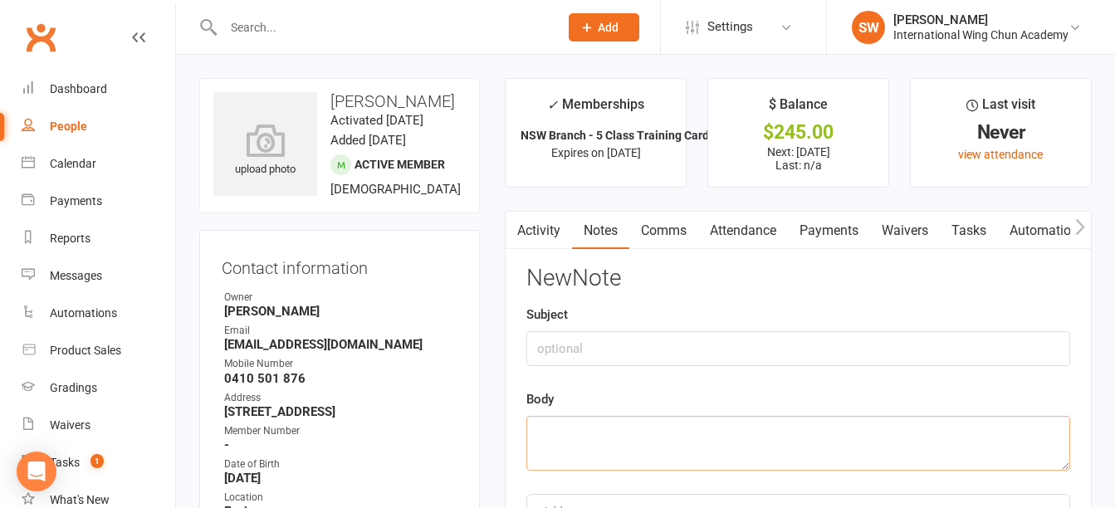
click at [712, 442] on textarea at bounding box center [798, 443] width 544 height 55
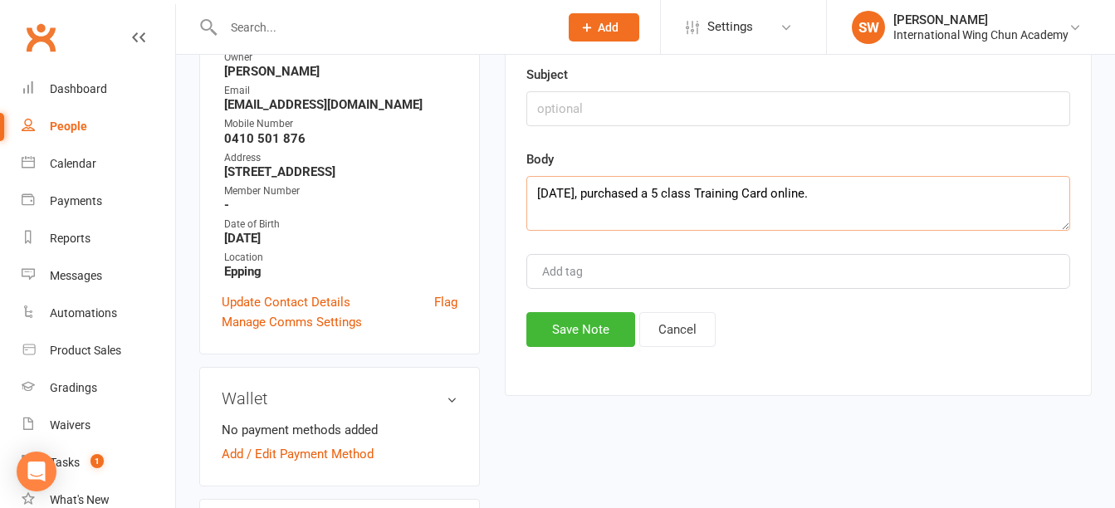
scroll to position [249, 0]
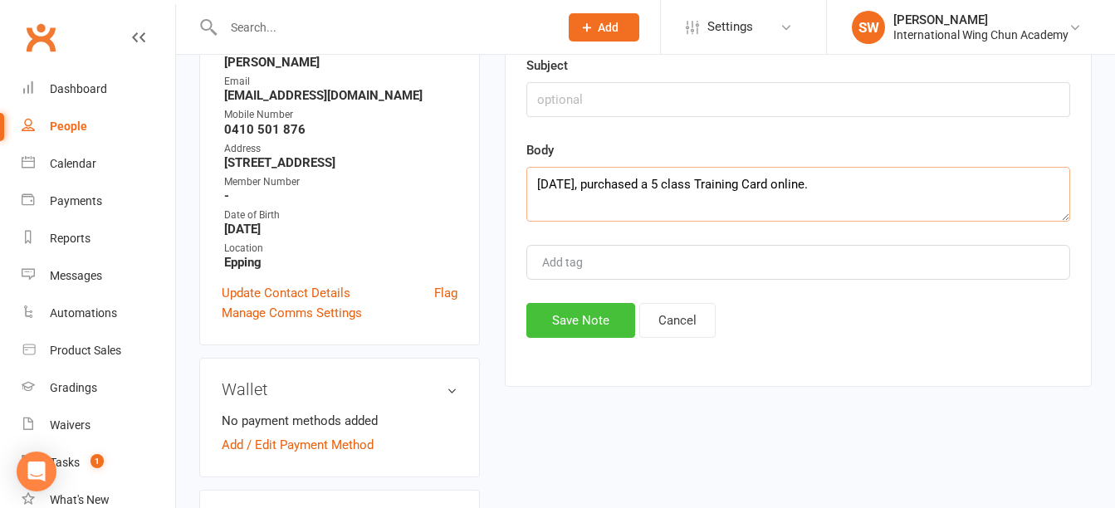
type textarea "[DATE], purchased a 5 class Training Card online."
click at [583, 327] on button "Save Note" at bounding box center [580, 320] width 109 height 35
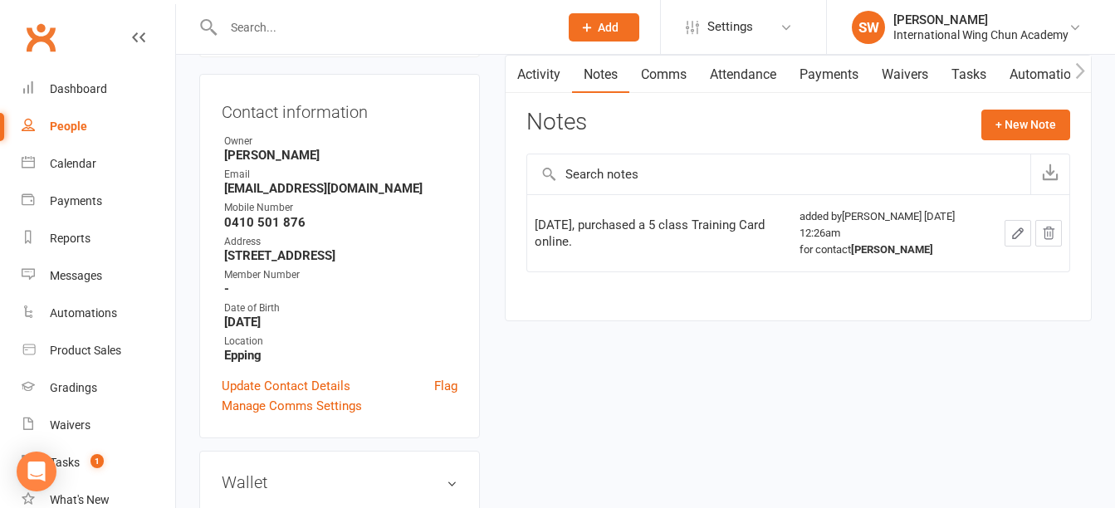
scroll to position [0, 0]
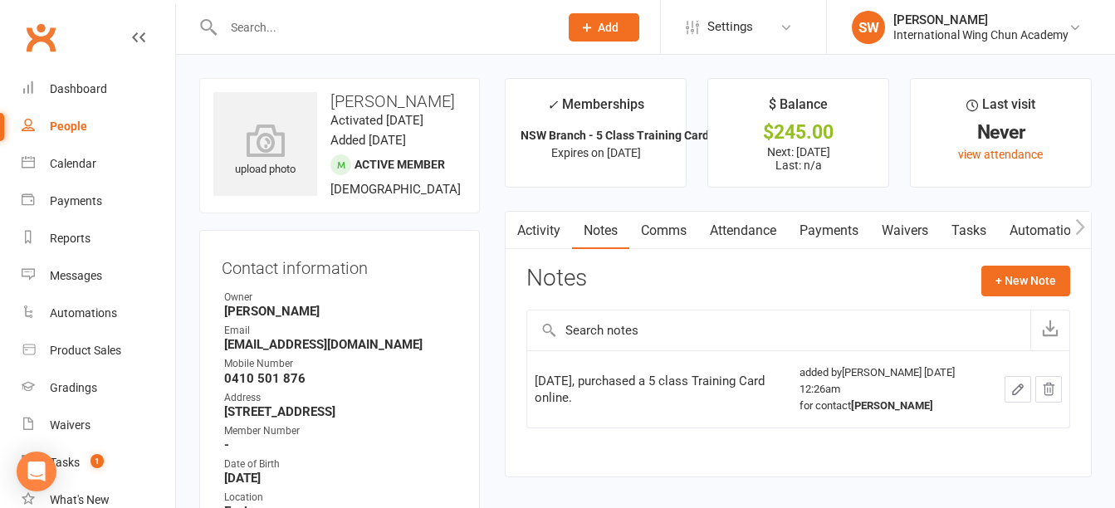
click at [535, 235] on link "Activity" at bounding box center [539, 231] width 66 height 38
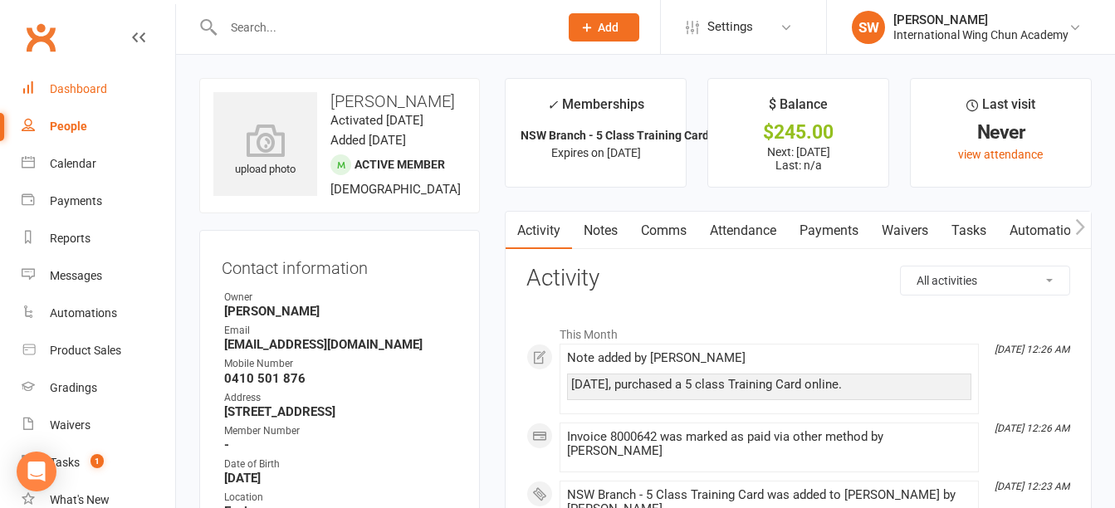
click at [65, 87] on div "Dashboard" at bounding box center [78, 88] width 57 height 13
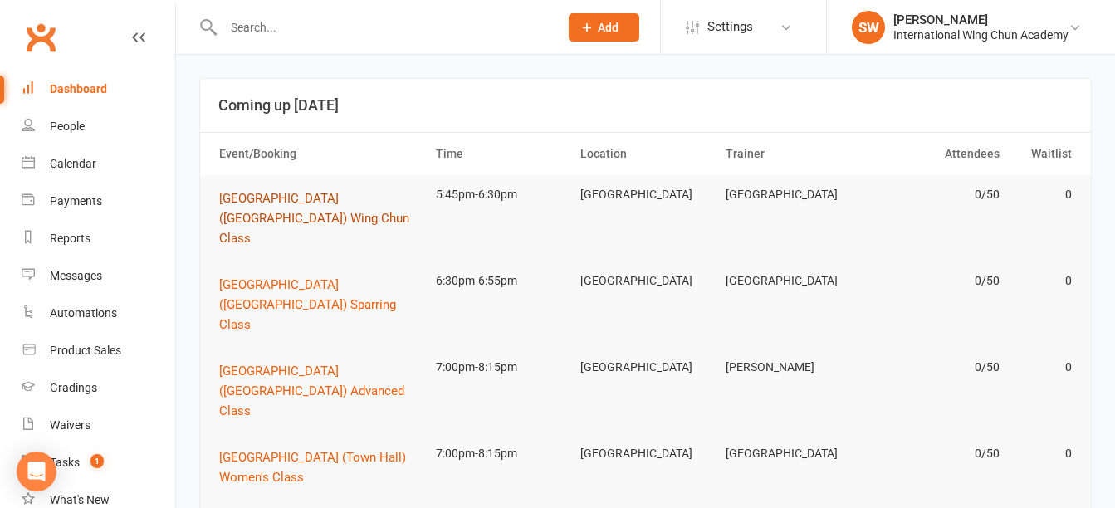
click at [303, 200] on span "[GEOGRAPHIC_DATA] ([GEOGRAPHIC_DATA]) Wing Chun Class" at bounding box center [314, 218] width 190 height 55
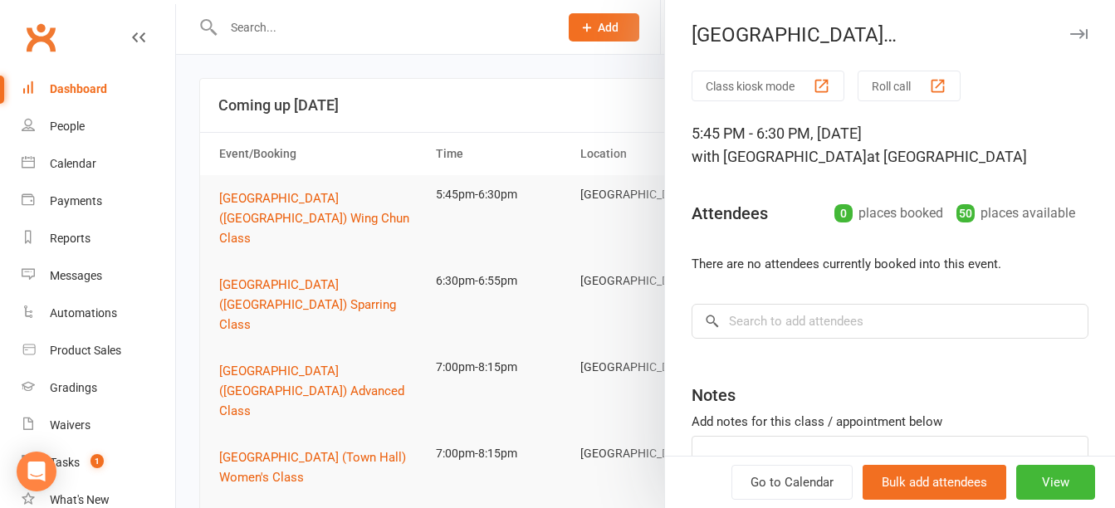
click at [894, 85] on button "Roll call" at bounding box center [909, 86] width 103 height 31
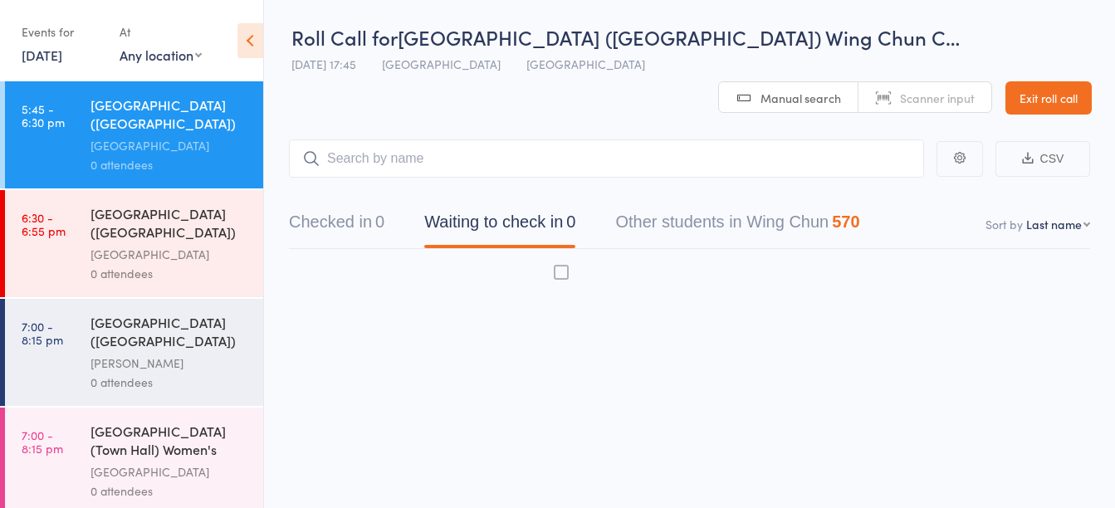
click at [55, 54] on link "[DATE]" at bounding box center [42, 55] width 41 height 18
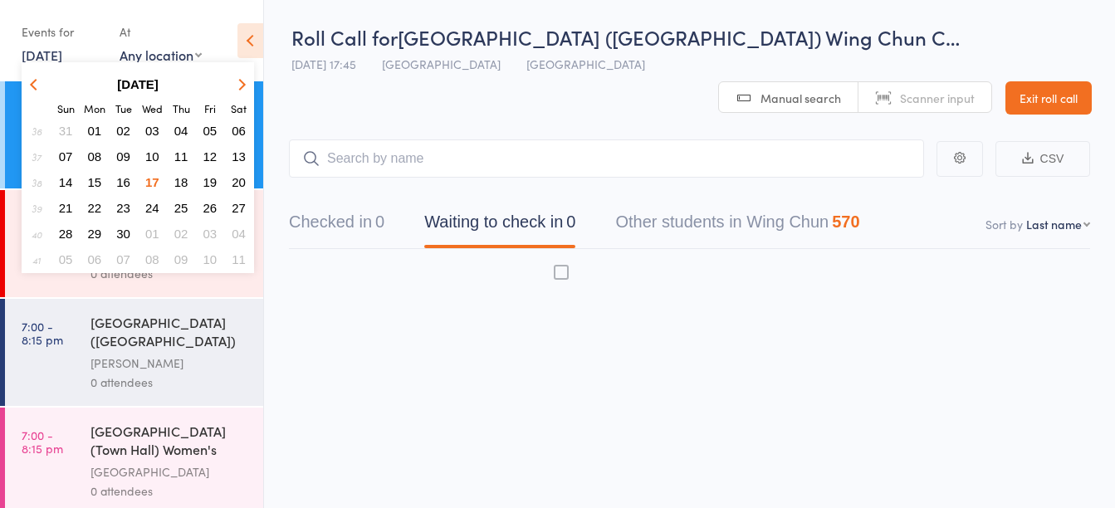
click at [124, 185] on span "16" at bounding box center [123, 182] width 14 height 14
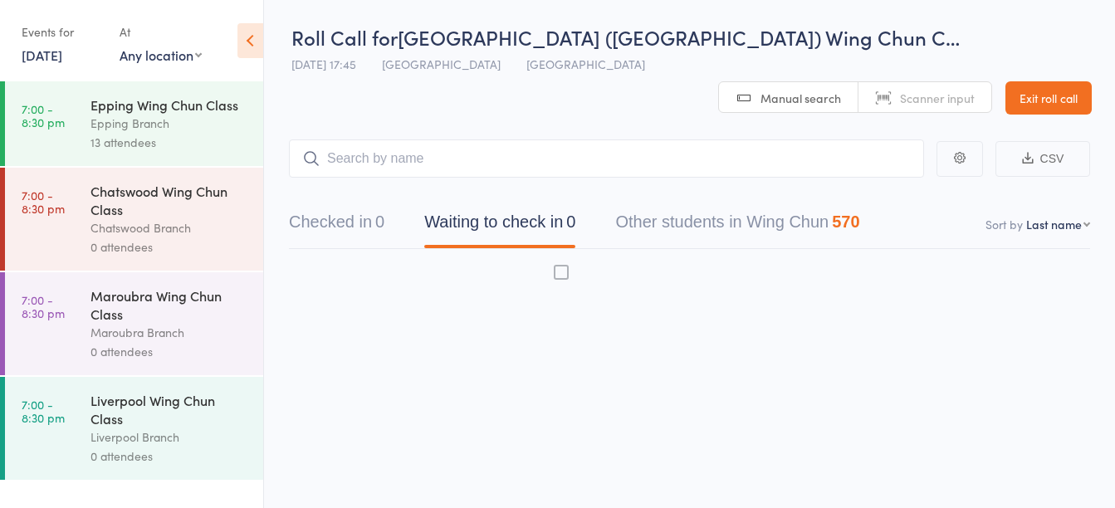
click at [131, 142] on div "13 attendees" at bounding box center [169, 142] width 159 height 19
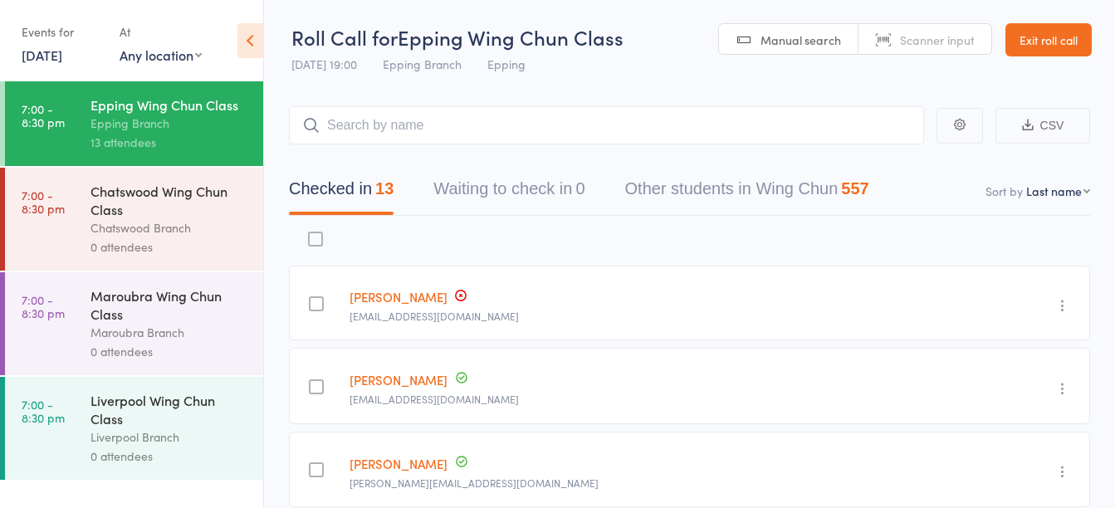
click at [491, 123] on input "search" at bounding box center [606, 125] width 635 height 38
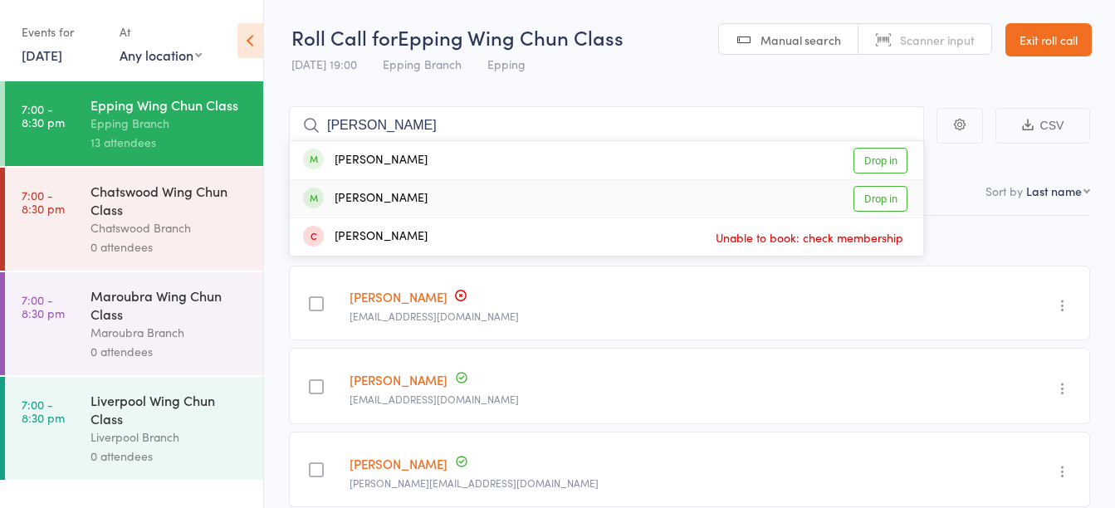
type input "[PERSON_NAME]"
click at [478, 197] on div "[PERSON_NAME] Drop in" at bounding box center [606, 198] width 633 height 37
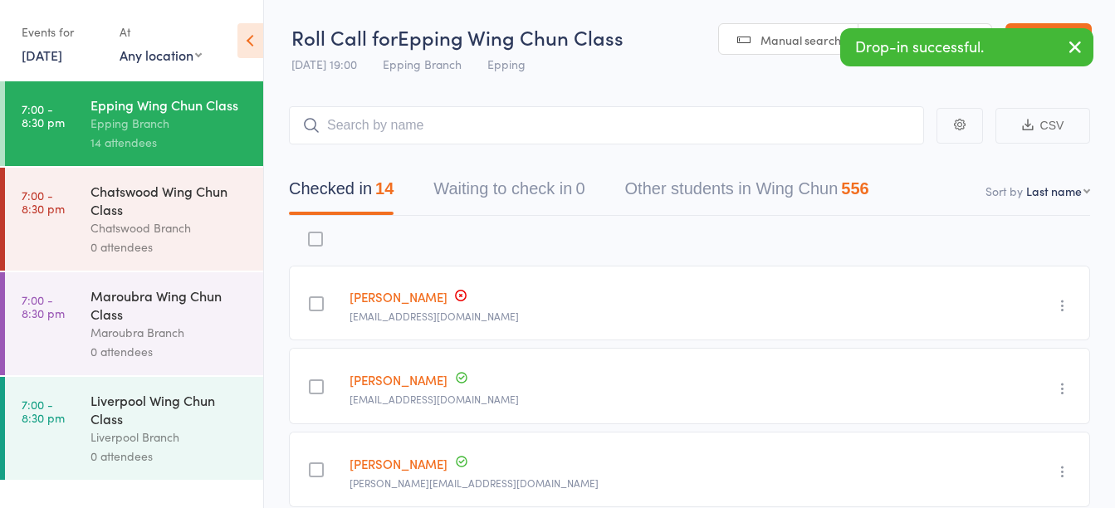
click at [1073, 51] on icon "button" at bounding box center [1075, 47] width 20 height 21
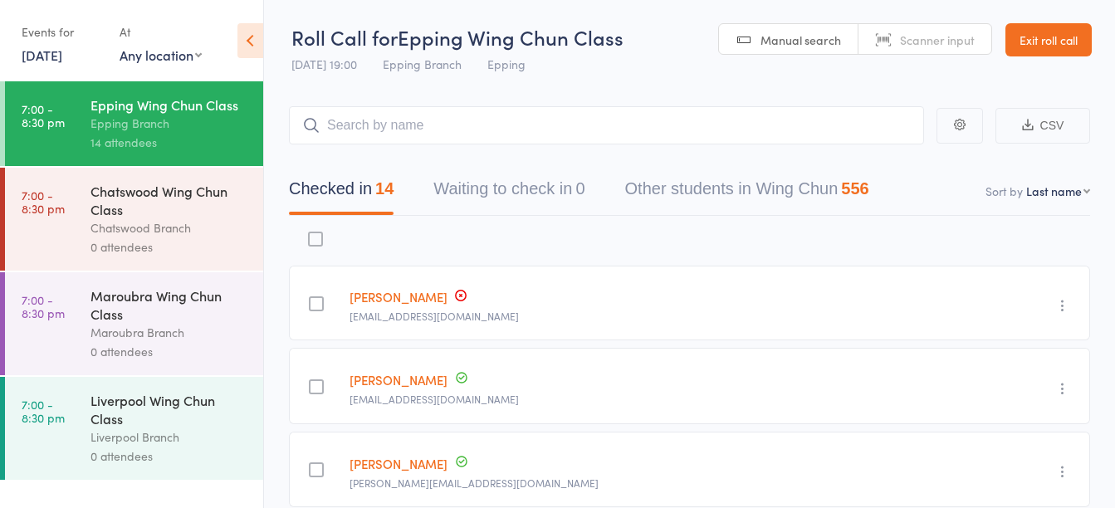
click at [1063, 39] on link "Exit roll call" at bounding box center [1048, 39] width 86 height 33
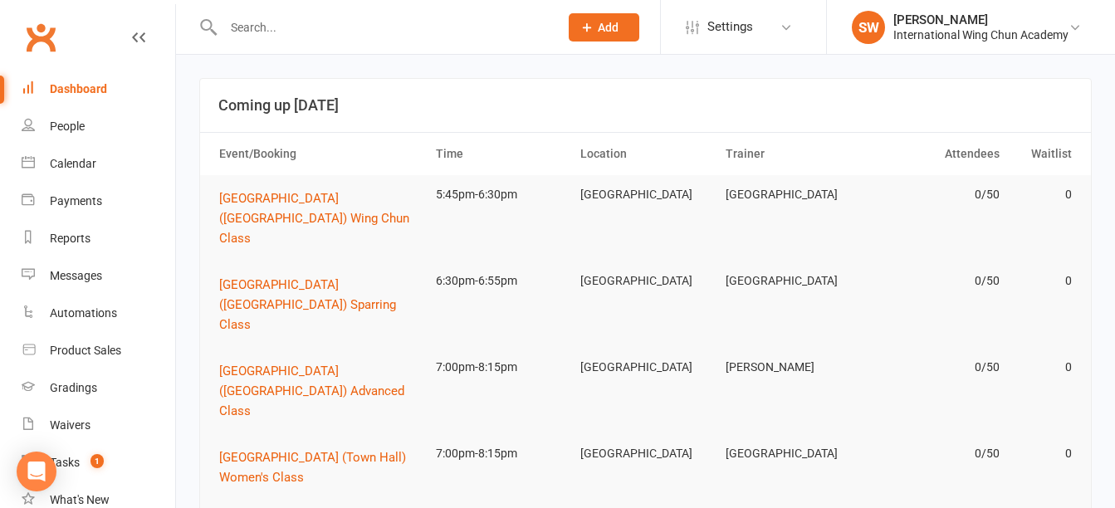
click at [280, 42] on div at bounding box center [373, 27] width 348 height 54
click at [291, 32] on input "text" at bounding box center [382, 27] width 329 height 23
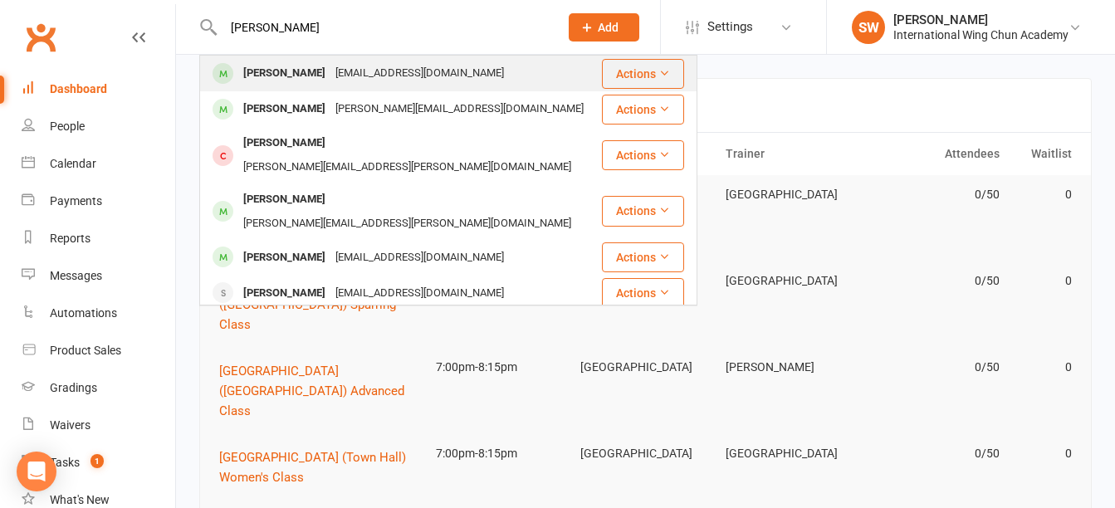
type input "[PERSON_NAME]"
click at [330, 71] on div "[EMAIL_ADDRESS][DOMAIN_NAME]" at bounding box center [419, 73] width 178 height 24
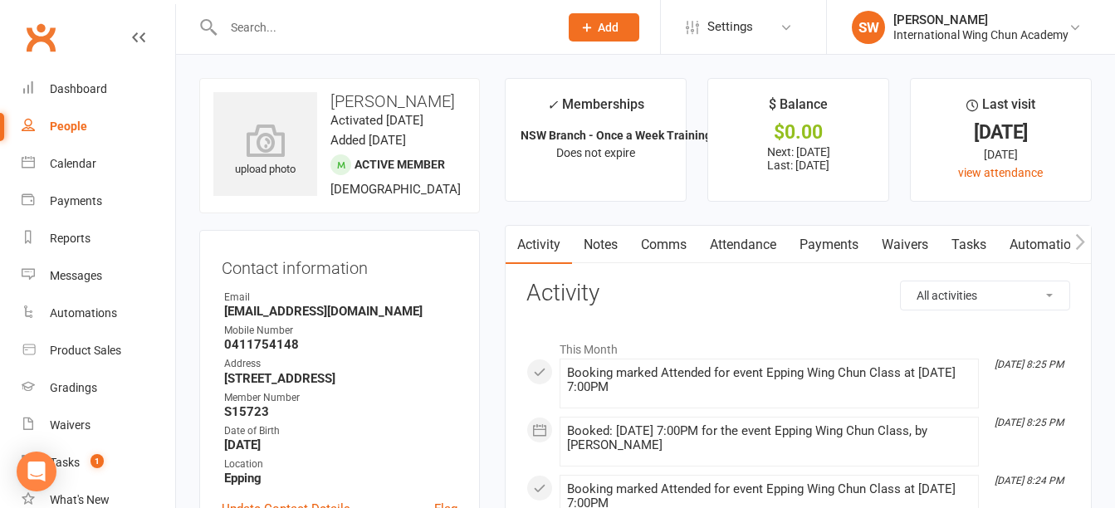
click at [608, 237] on link "Notes" at bounding box center [600, 245] width 57 height 38
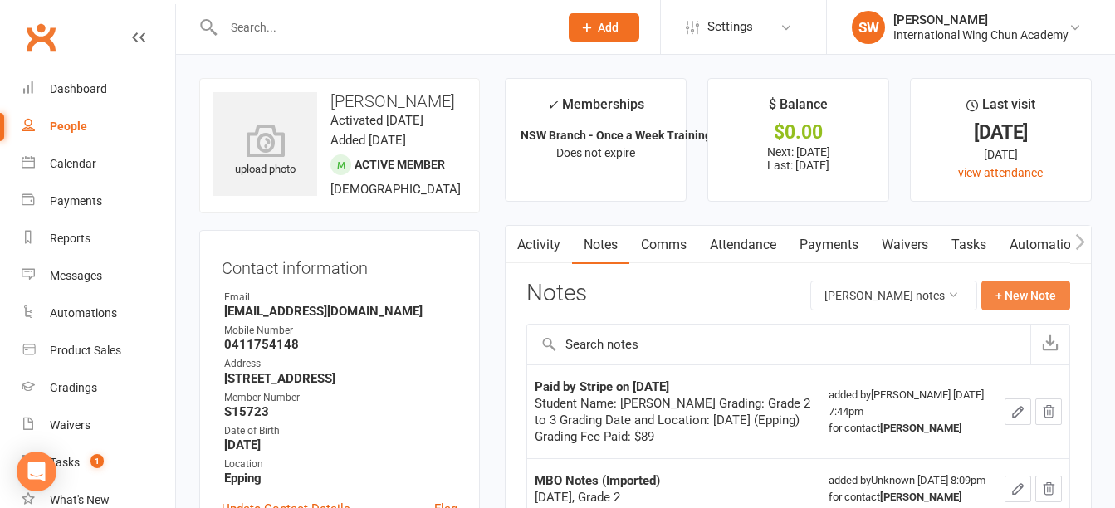
click at [1008, 301] on button "+ New Note" at bounding box center [1025, 296] width 89 height 30
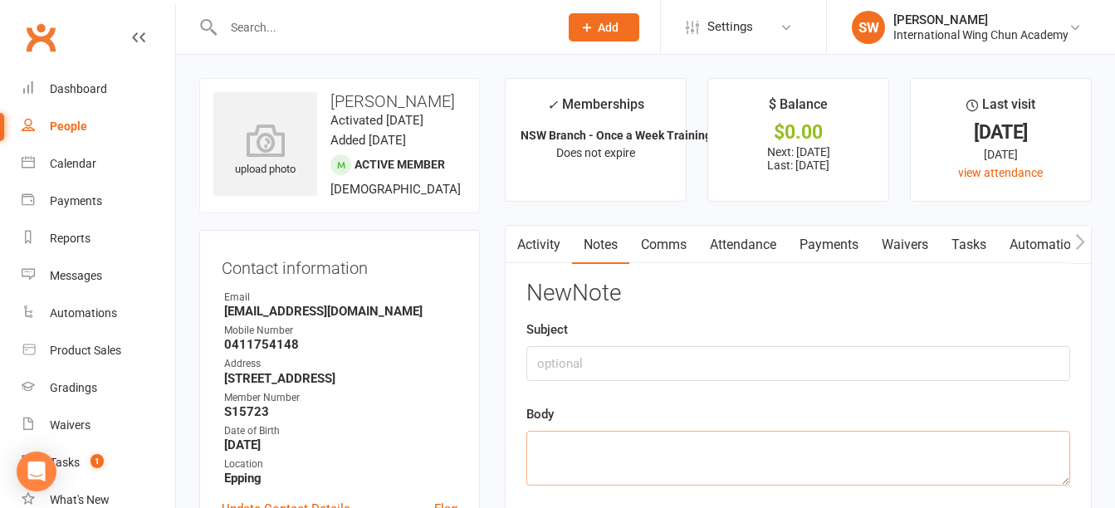
click at [666, 447] on textarea at bounding box center [798, 458] width 544 height 55
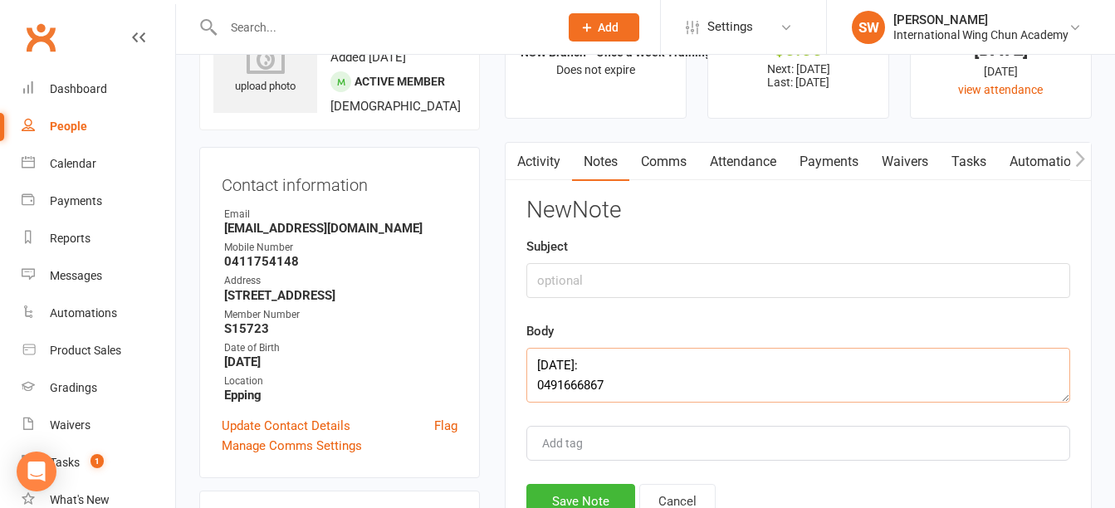
scroll to position [11, 0]
type textarea "[DATE]: 0491666867 [EMAIL_ADDRESS][DOMAIN_NAME]"
click at [570, 497] on button "Save Note" at bounding box center [580, 501] width 109 height 35
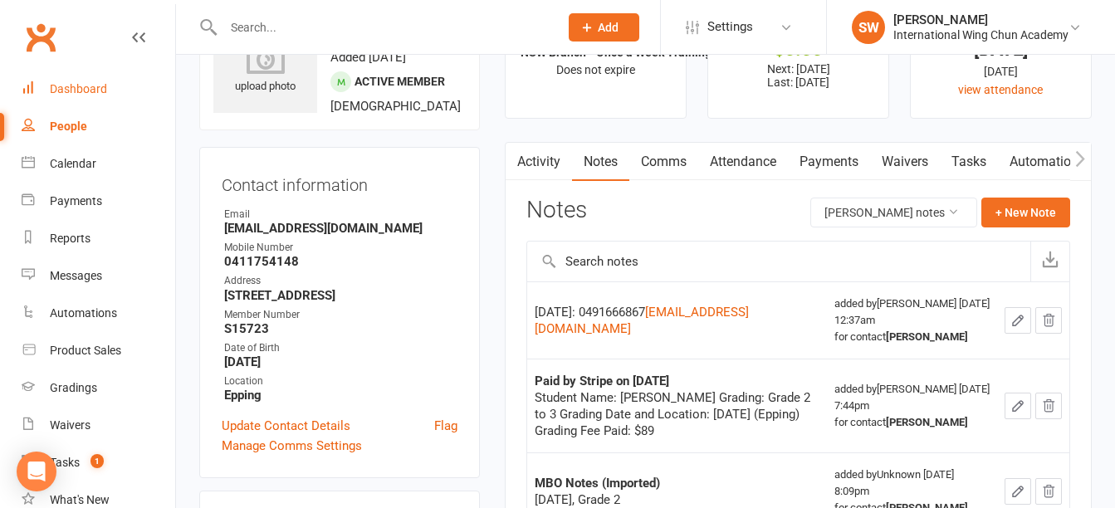
click at [94, 97] on link "Dashboard" at bounding box center [99, 89] width 154 height 37
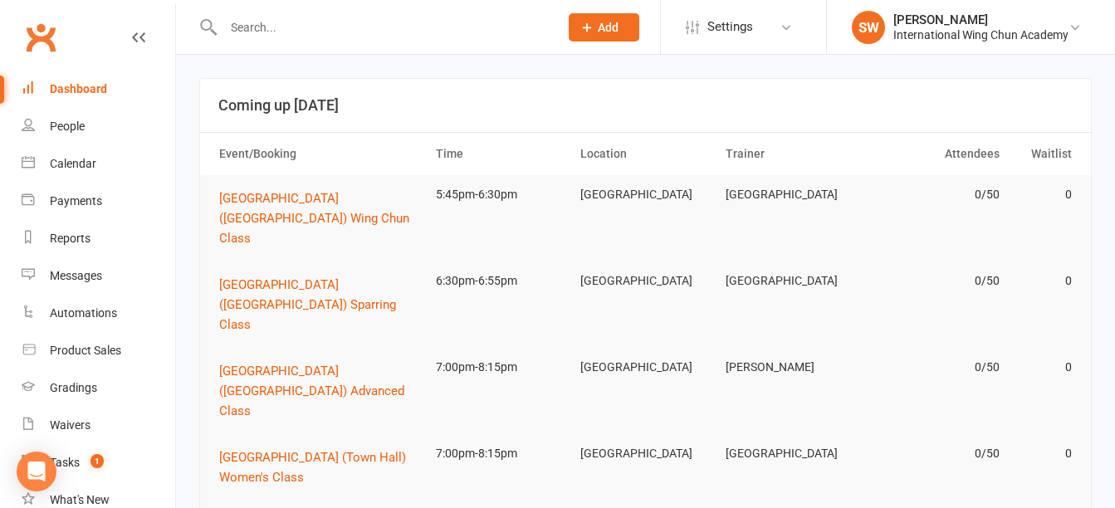
paste input "418639124"
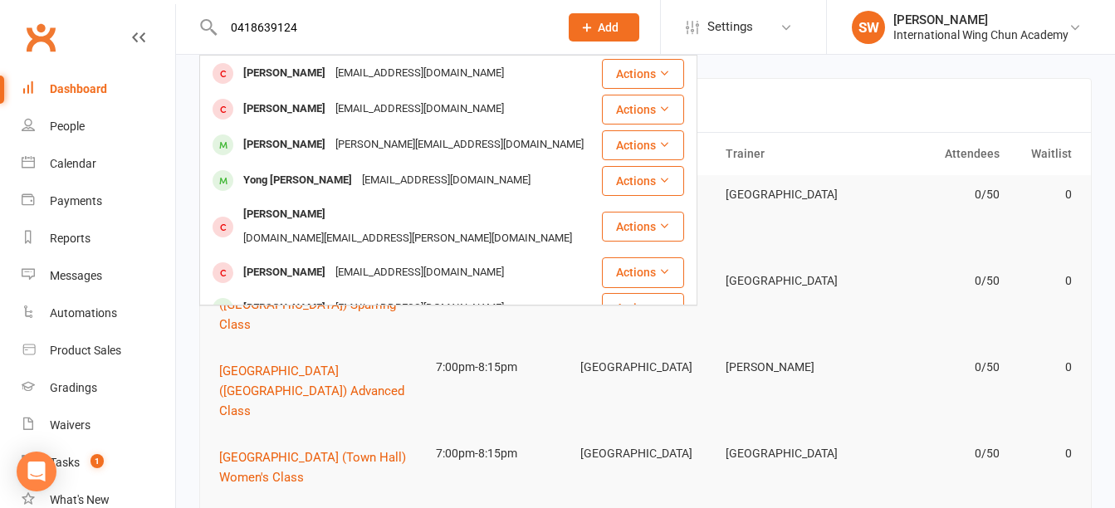
type input "0418639124"
click at [1017, 28] on div "International Wing Chun Academy" at bounding box center [980, 34] width 175 height 15
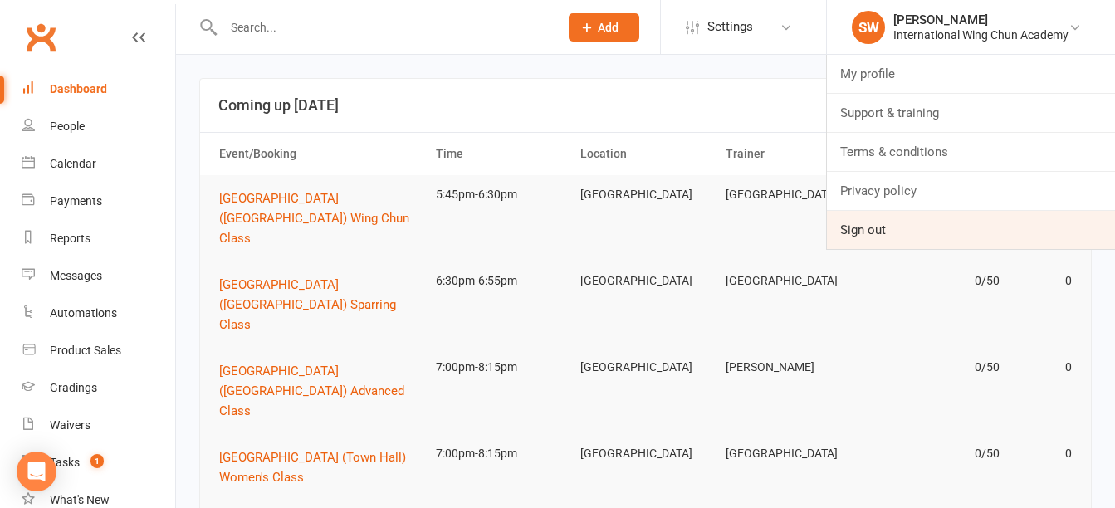
click at [921, 230] on link "Sign out" at bounding box center [971, 230] width 288 height 38
